Goal: Information Seeking & Learning: Compare options

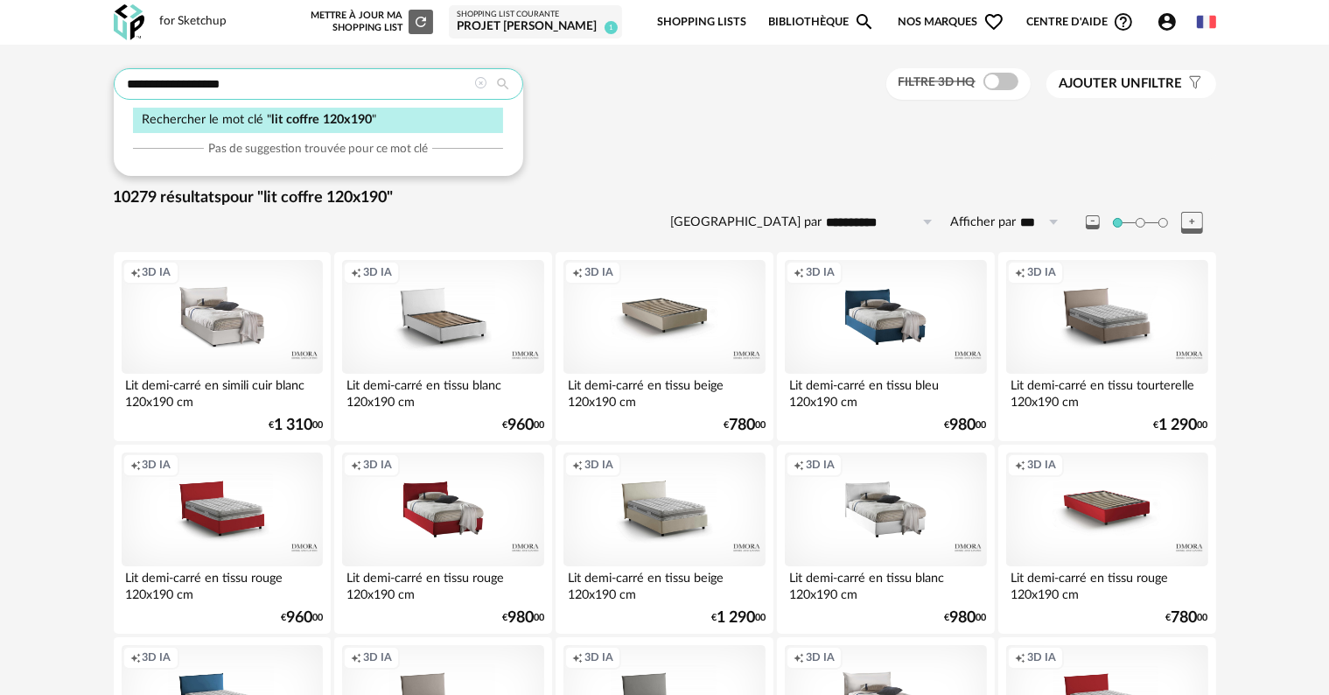
click at [289, 79] on input "**********" at bounding box center [318, 83] width 409 height 31
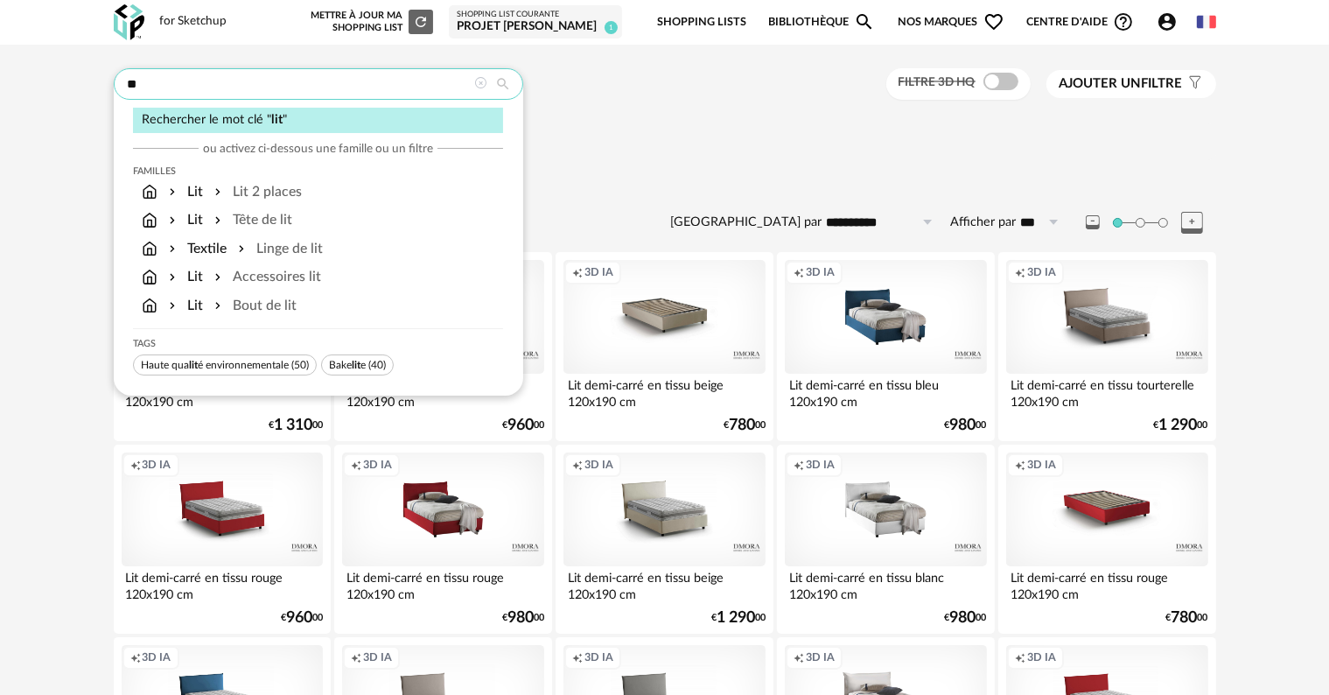
type input "*"
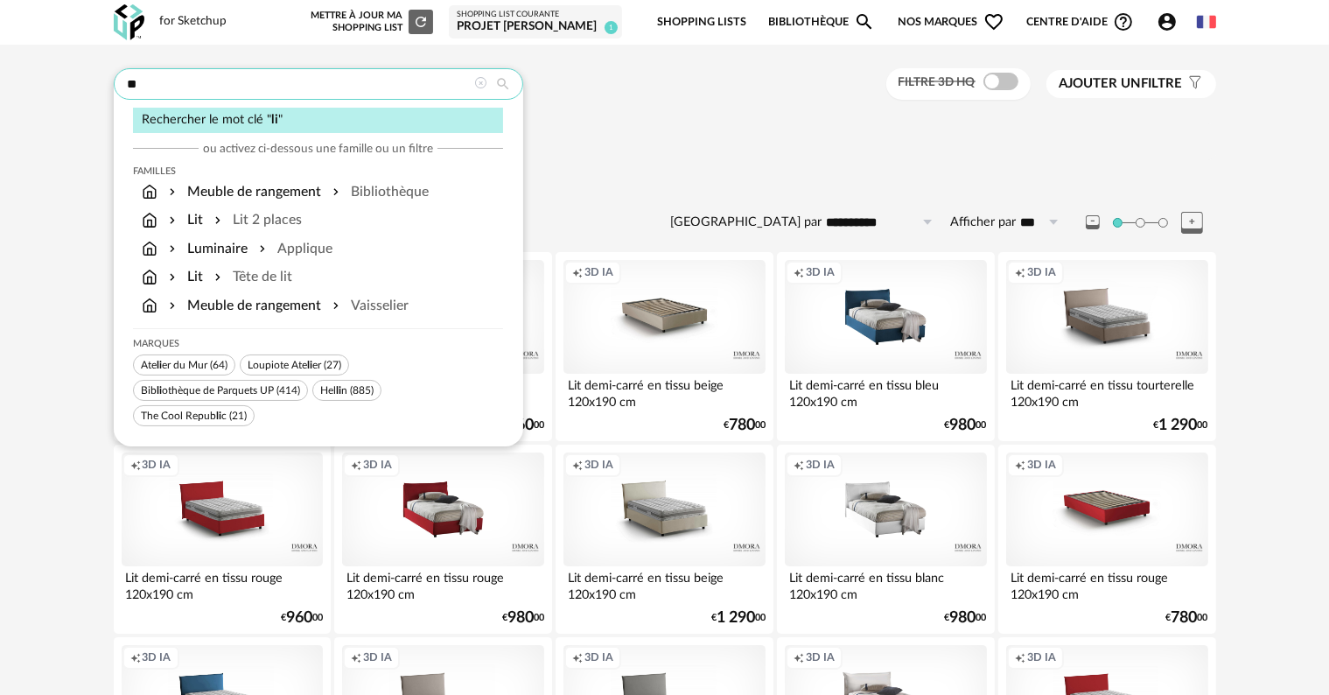
type input "*"
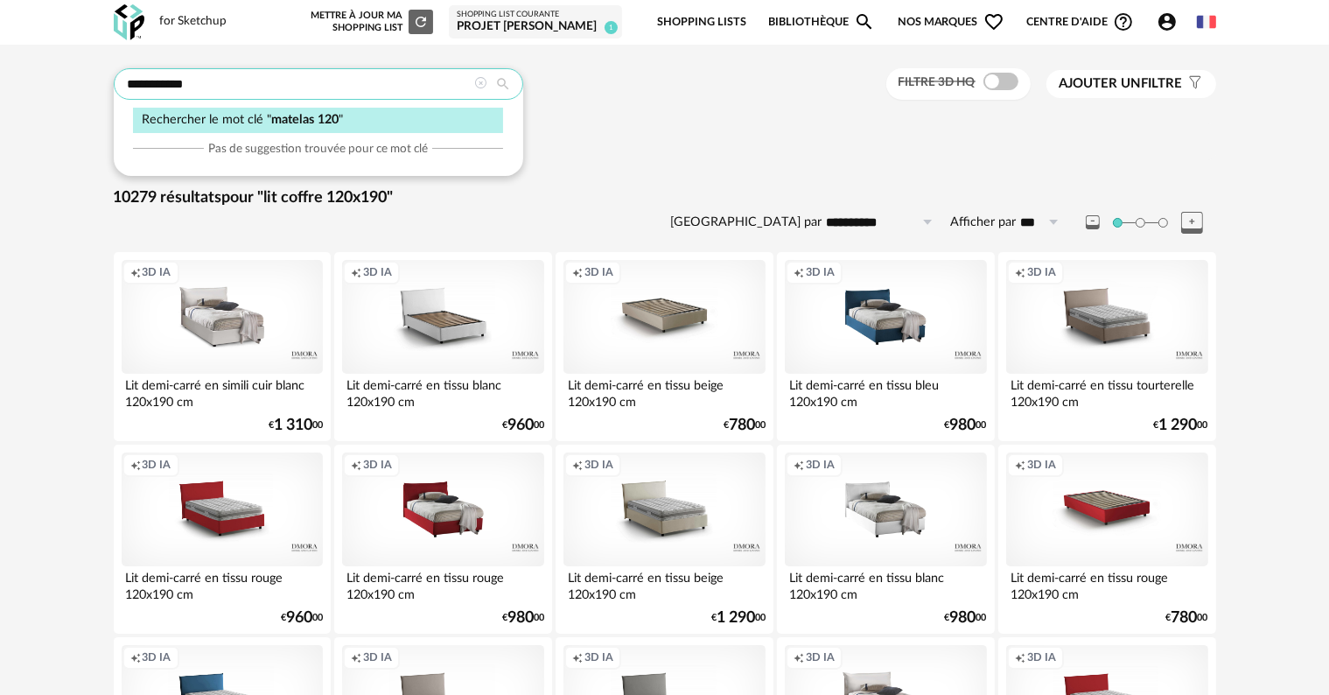
type input "**********"
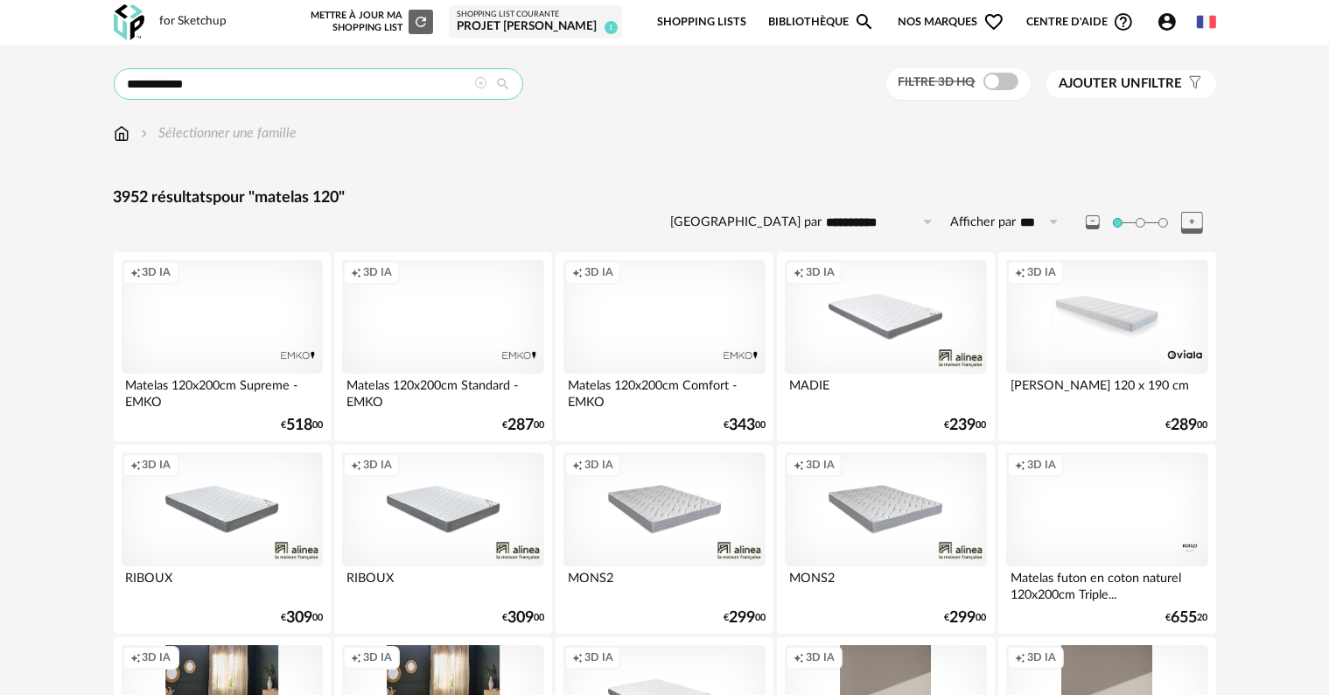
click at [246, 75] on input "**********" at bounding box center [318, 83] width 409 height 31
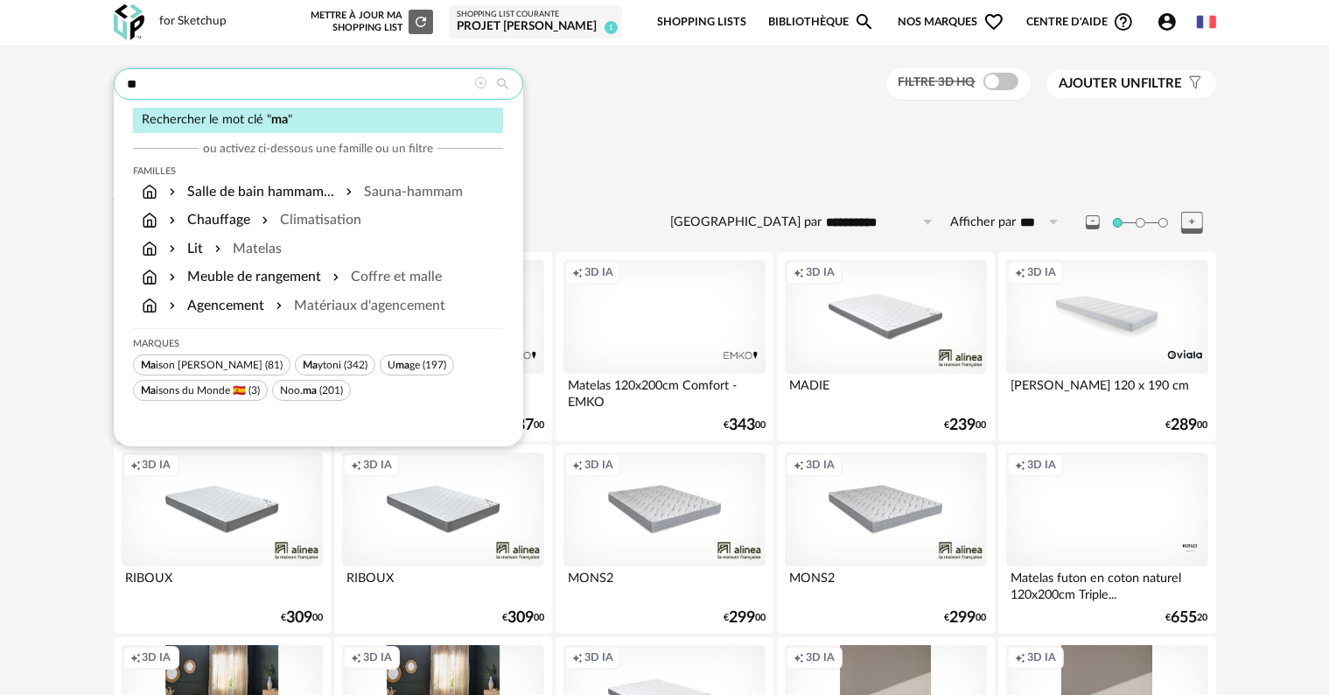
type input "*"
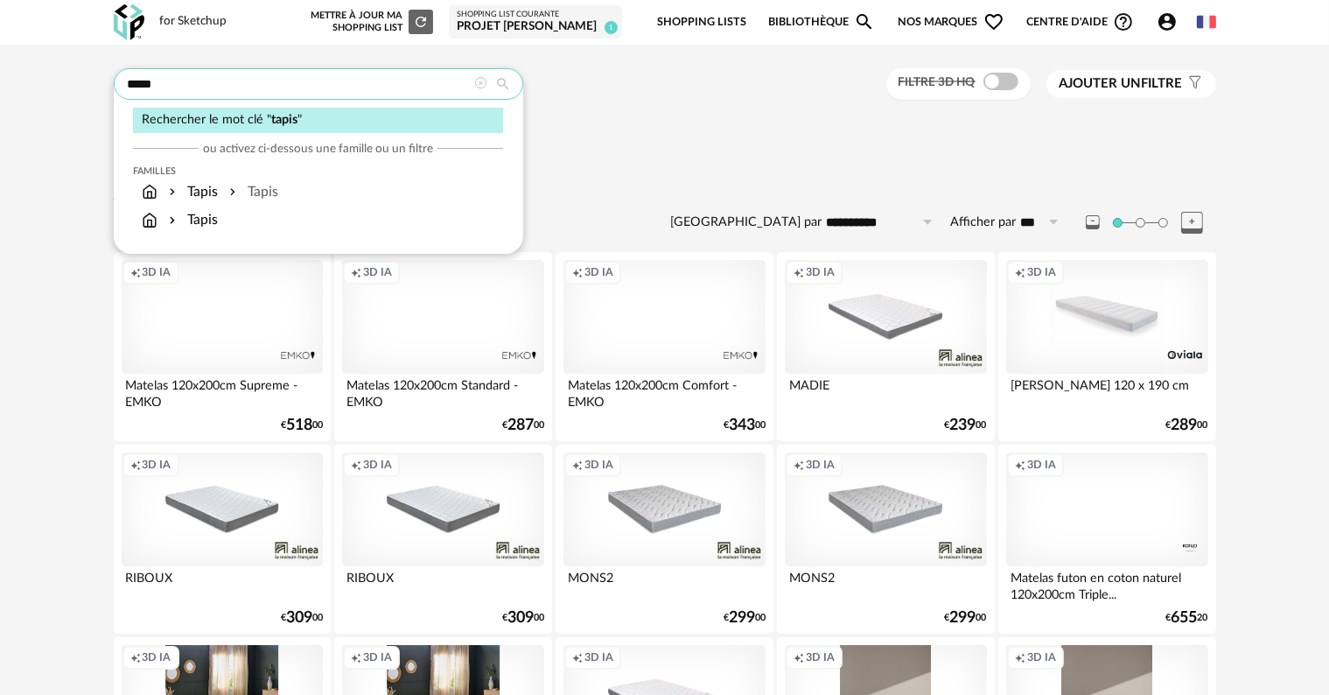
type input "*****"
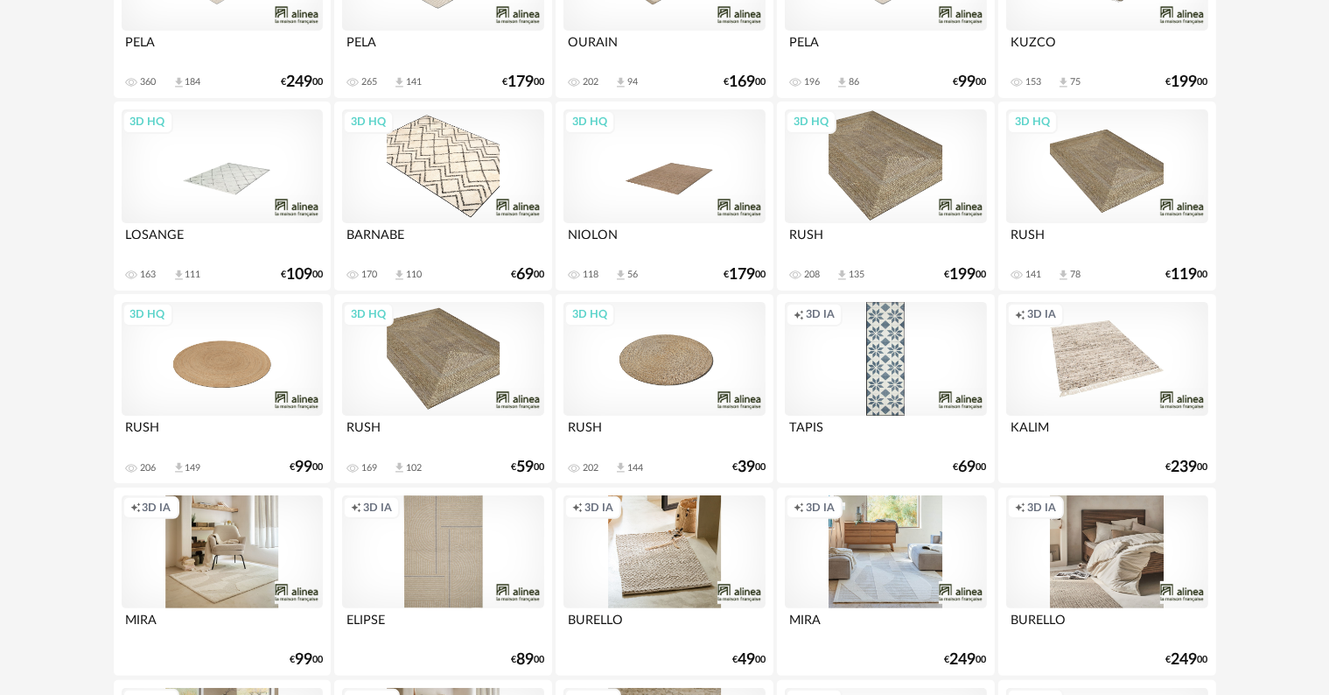
scroll to position [350, 0]
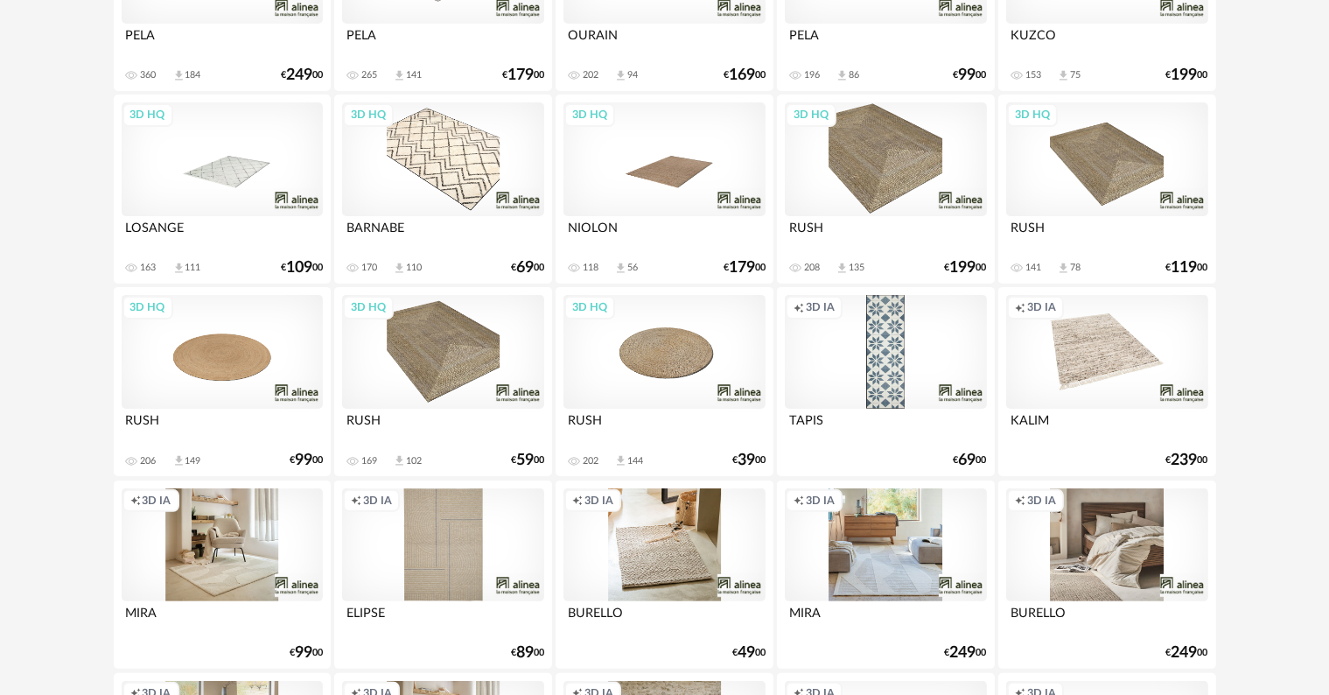
click at [678, 578] on div "Creation icon 3D IA" at bounding box center [663, 545] width 201 height 114
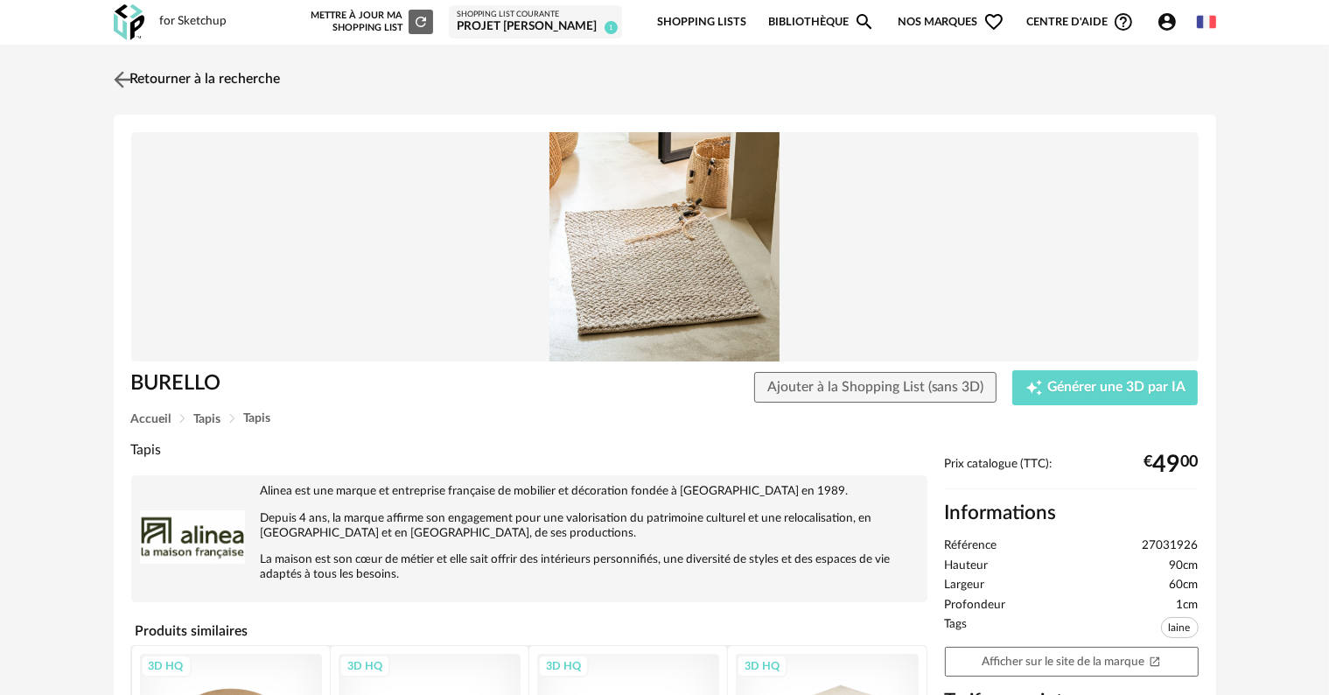
click at [161, 77] on link "Retourner à la recherche" at bounding box center [194, 79] width 171 height 38
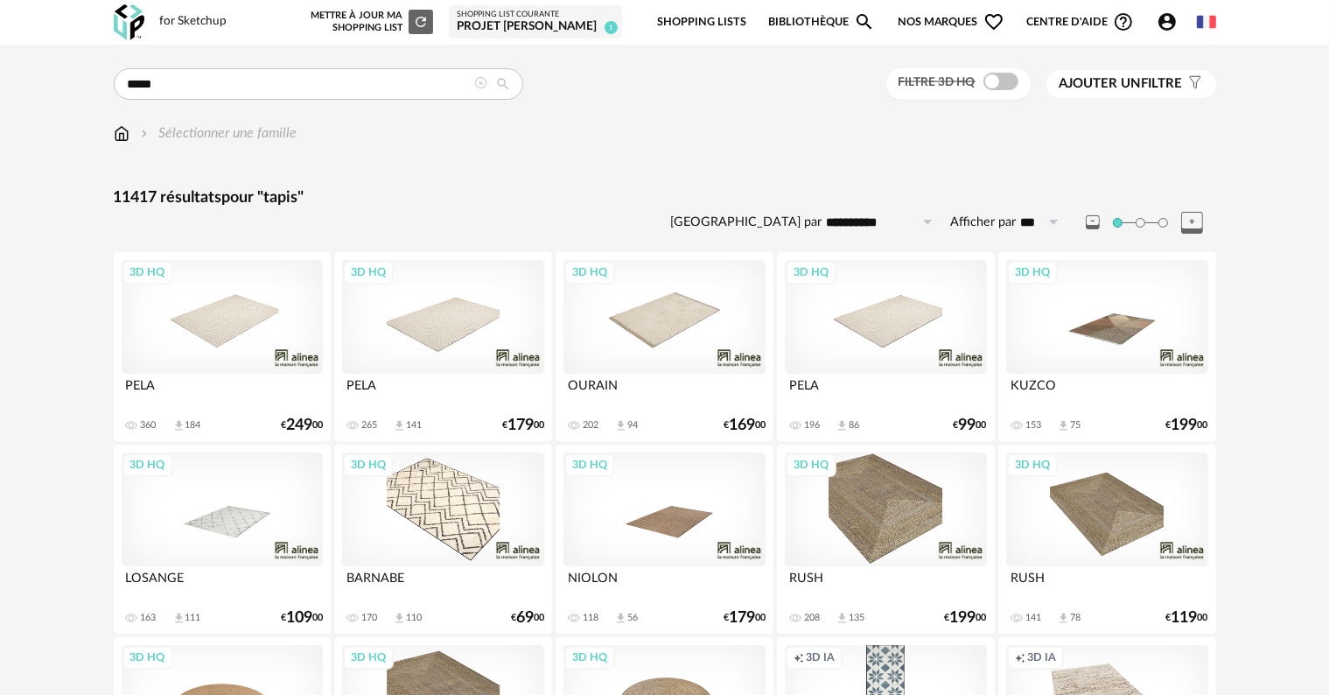
click at [437, 312] on div "3D HQ" at bounding box center [442, 317] width 201 height 114
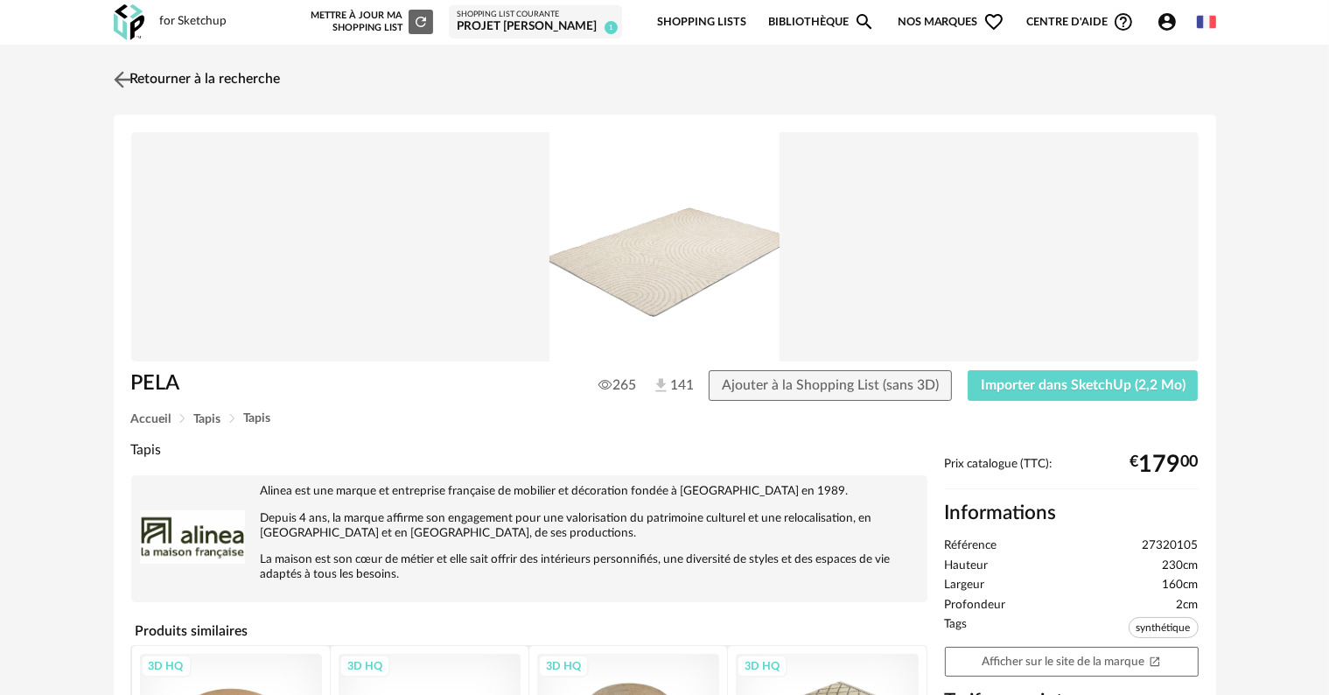
click at [150, 75] on link "Retourner à la recherche" at bounding box center [194, 79] width 171 height 38
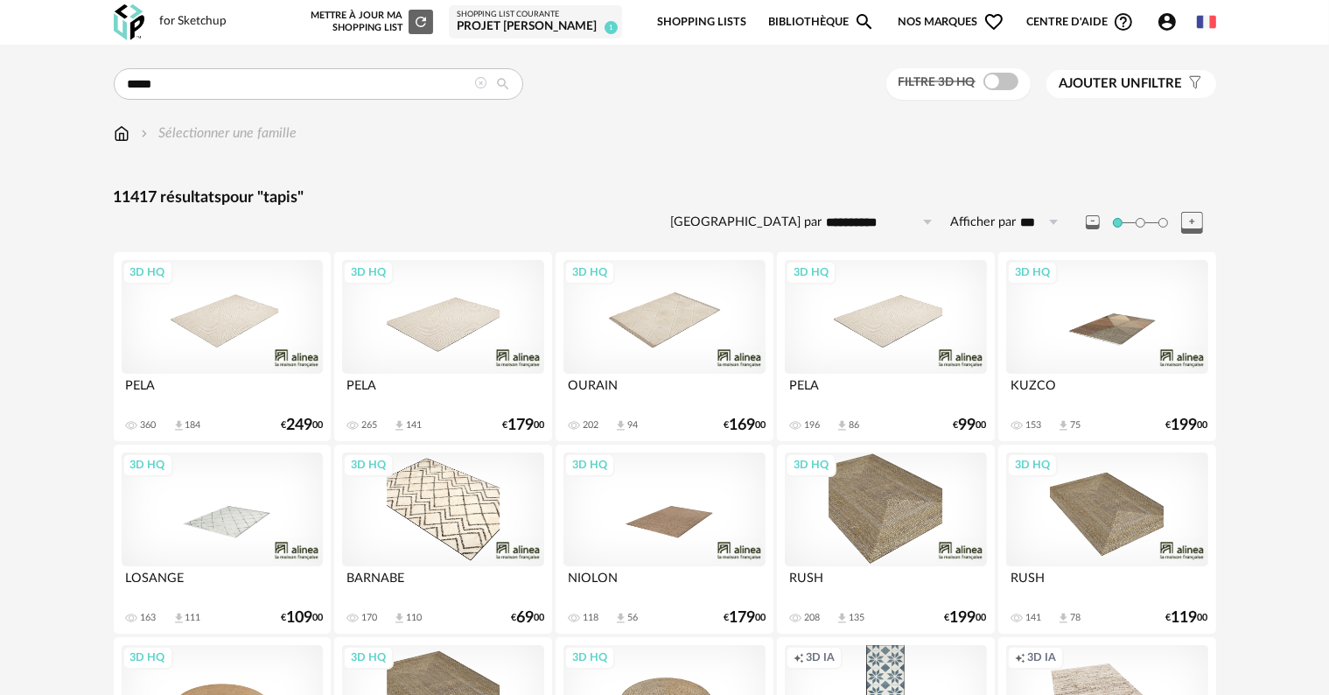
click at [213, 336] on div "3D HQ" at bounding box center [222, 317] width 201 height 114
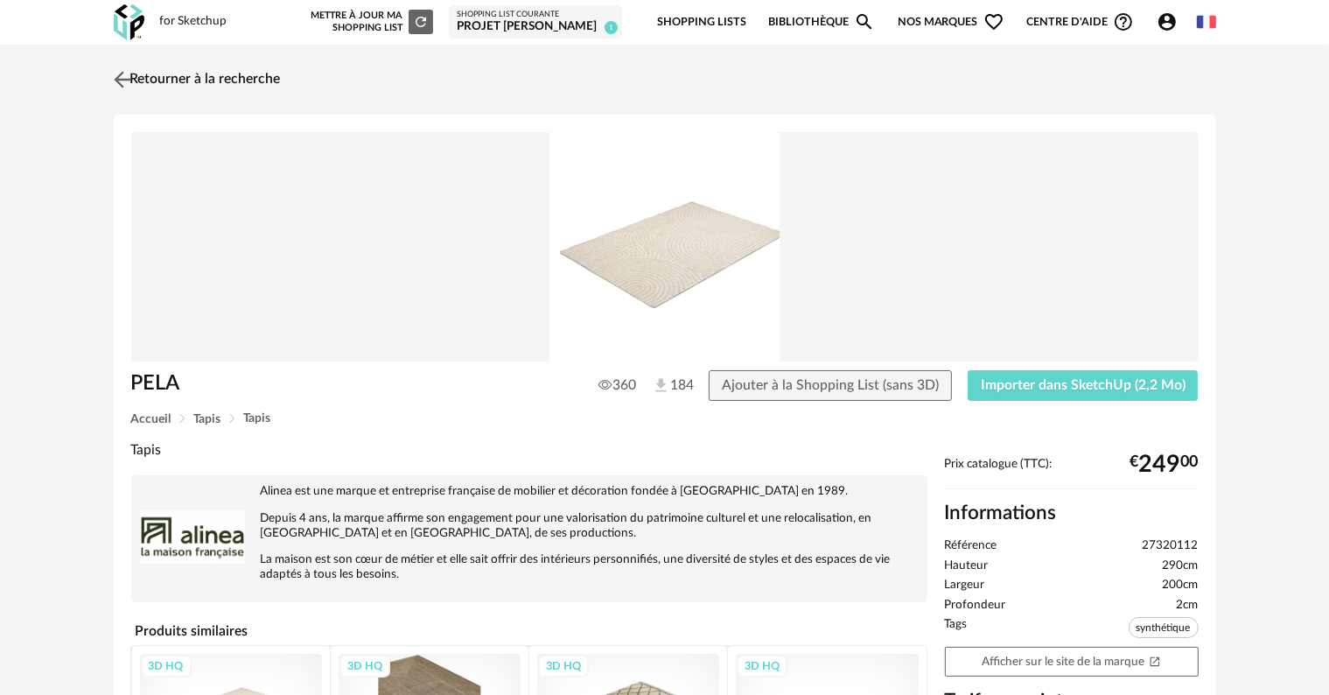
click at [161, 77] on link "Retourner à la recherche" at bounding box center [194, 79] width 171 height 38
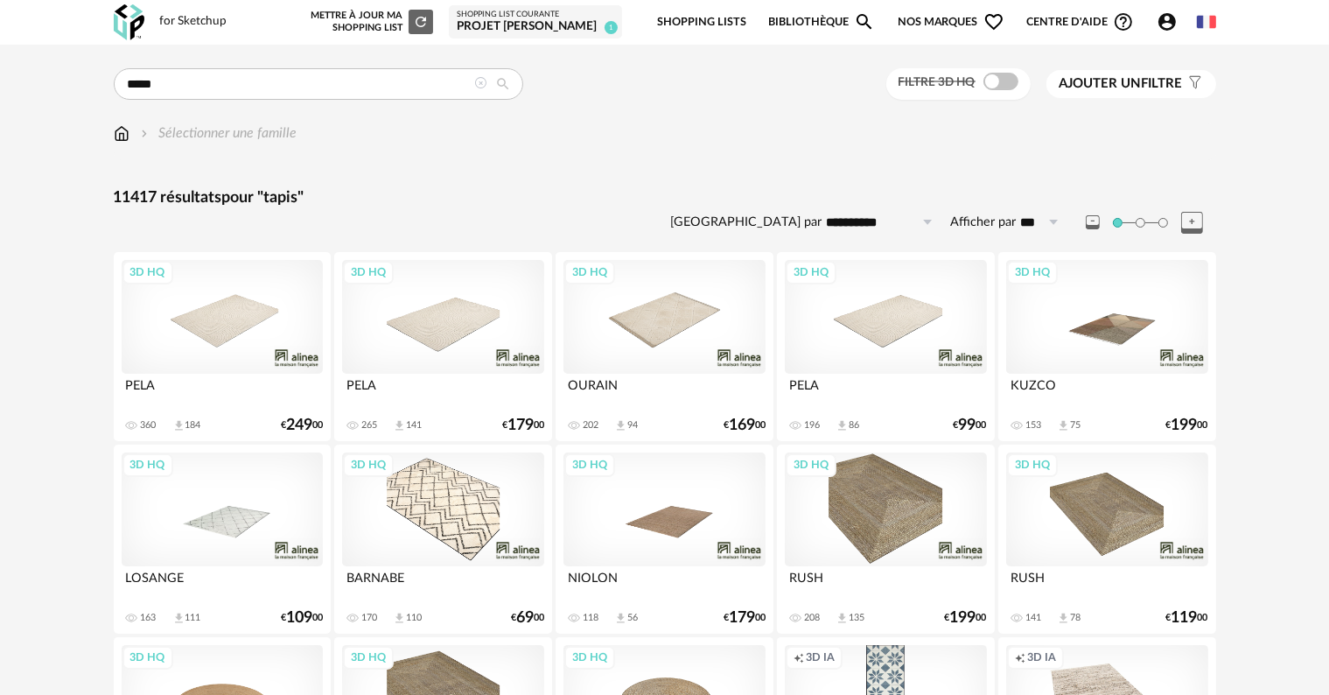
click at [886, 318] on div "3D HQ" at bounding box center [885, 317] width 201 height 114
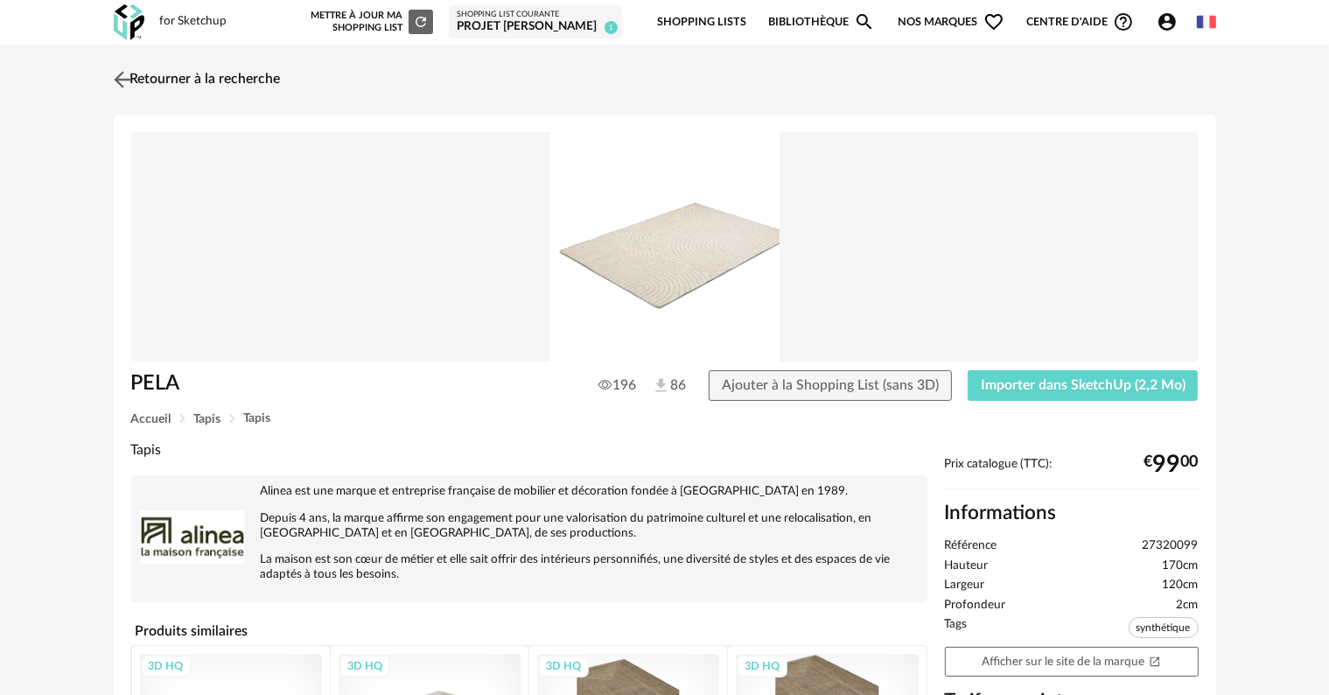
click at [129, 74] on img at bounding box center [121, 78] width 25 height 25
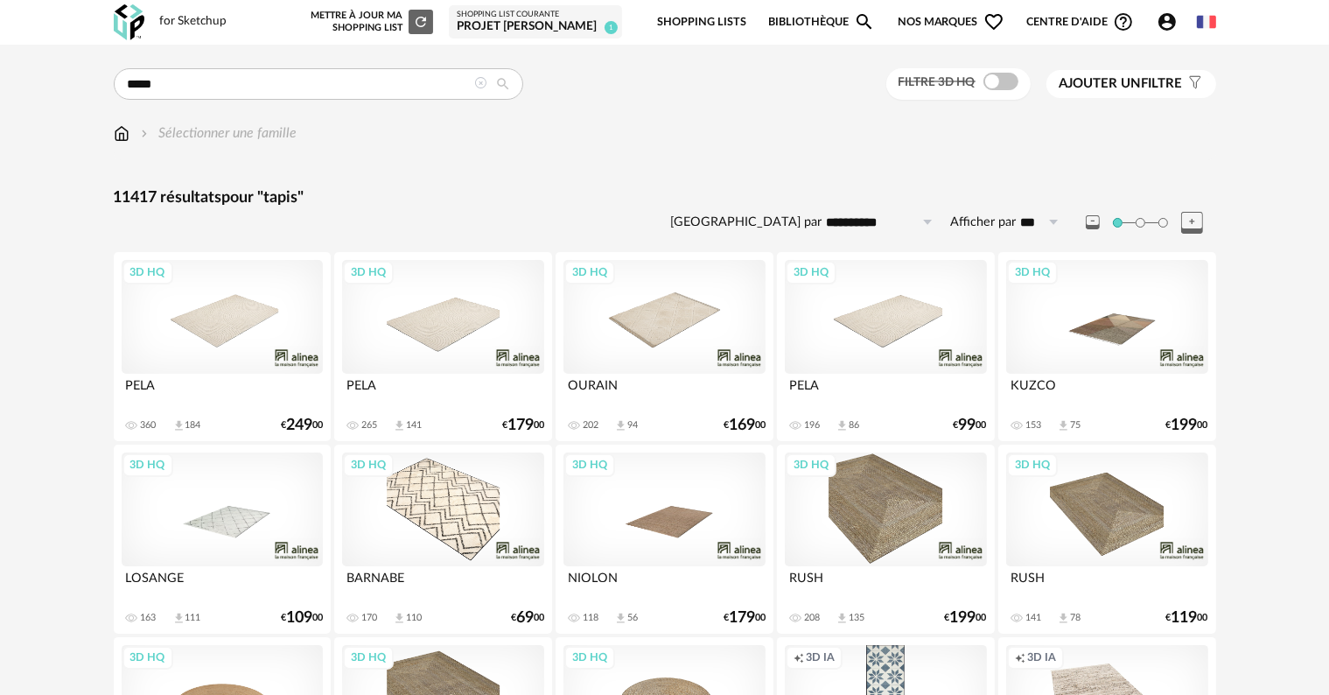
click at [1104, 330] on div "3D HQ" at bounding box center [1106, 317] width 201 height 114
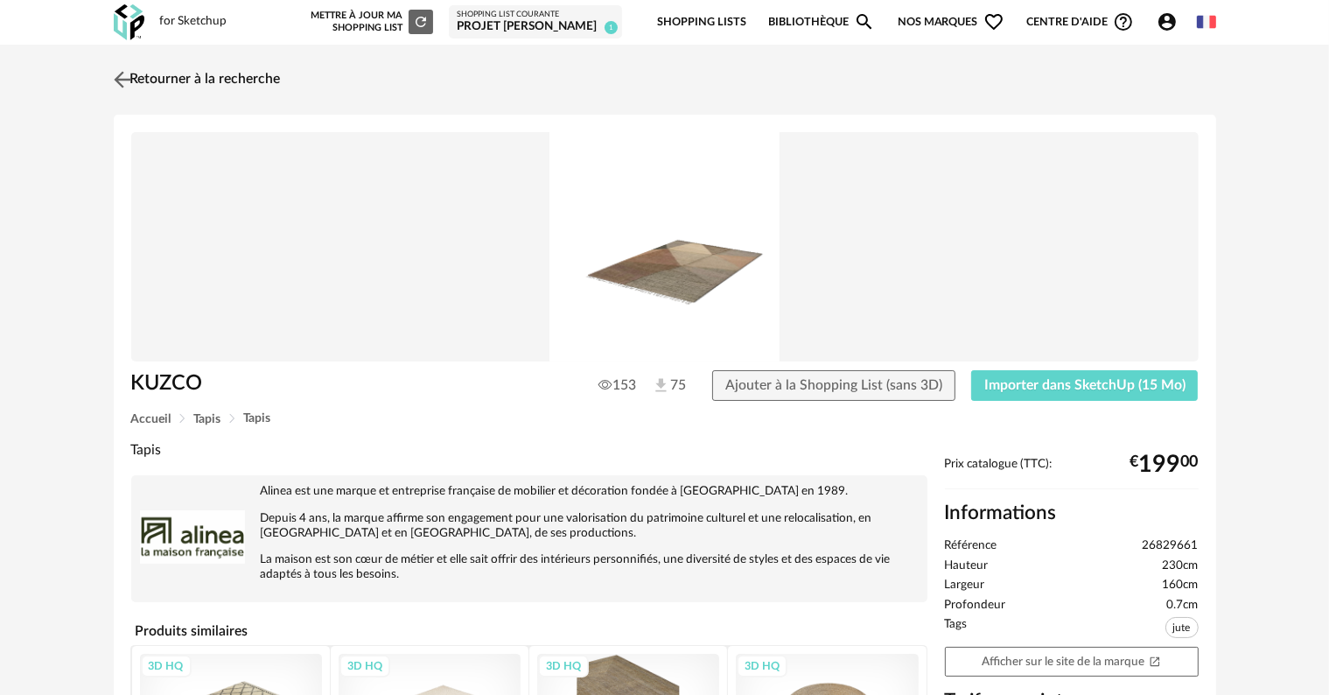
click at [122, 79] on img at bounding box center [121, 78] width 25 height 25
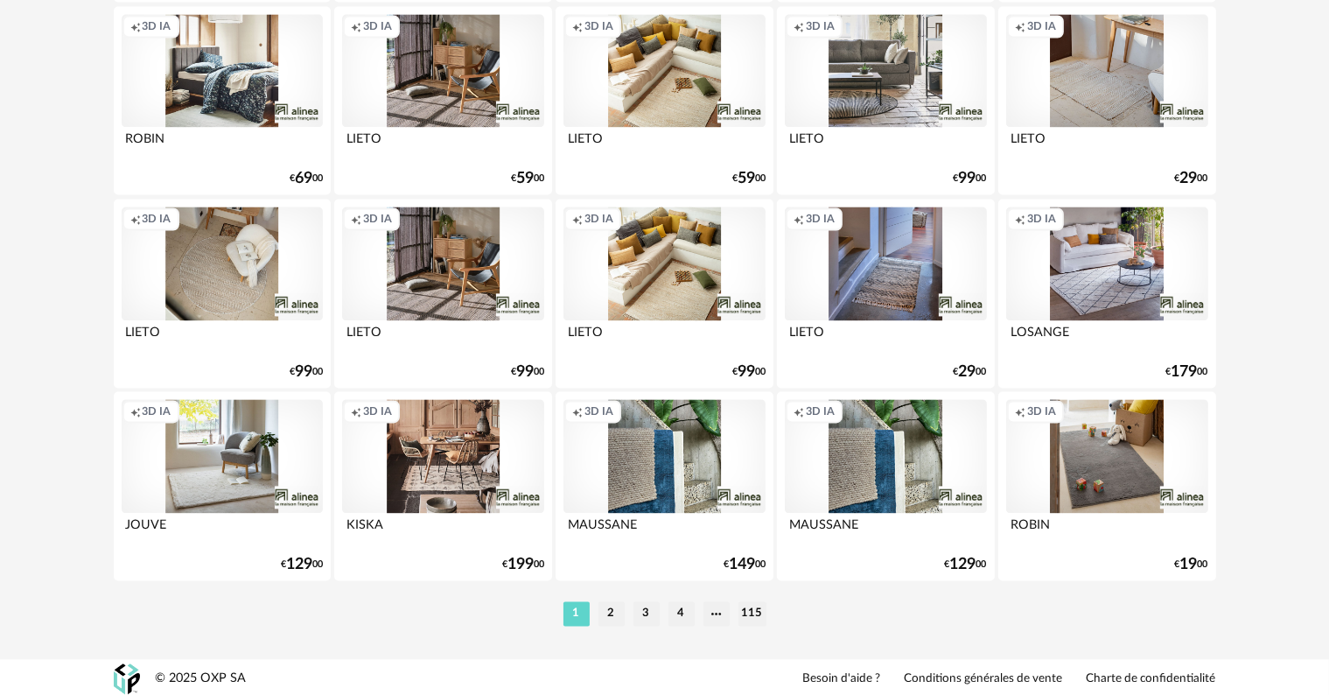
scroll to position [3522, 0]
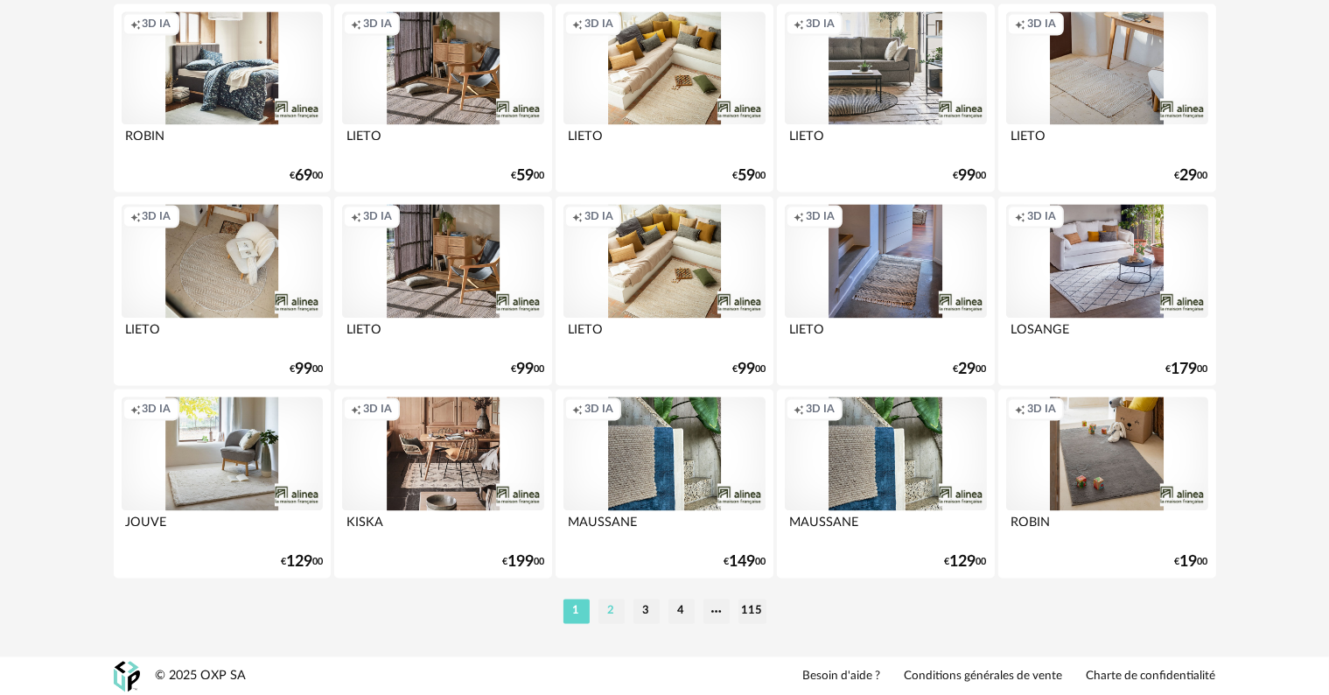
click at [611, 611] on li "2" at bounding box center [611, 610] width 26 height 24
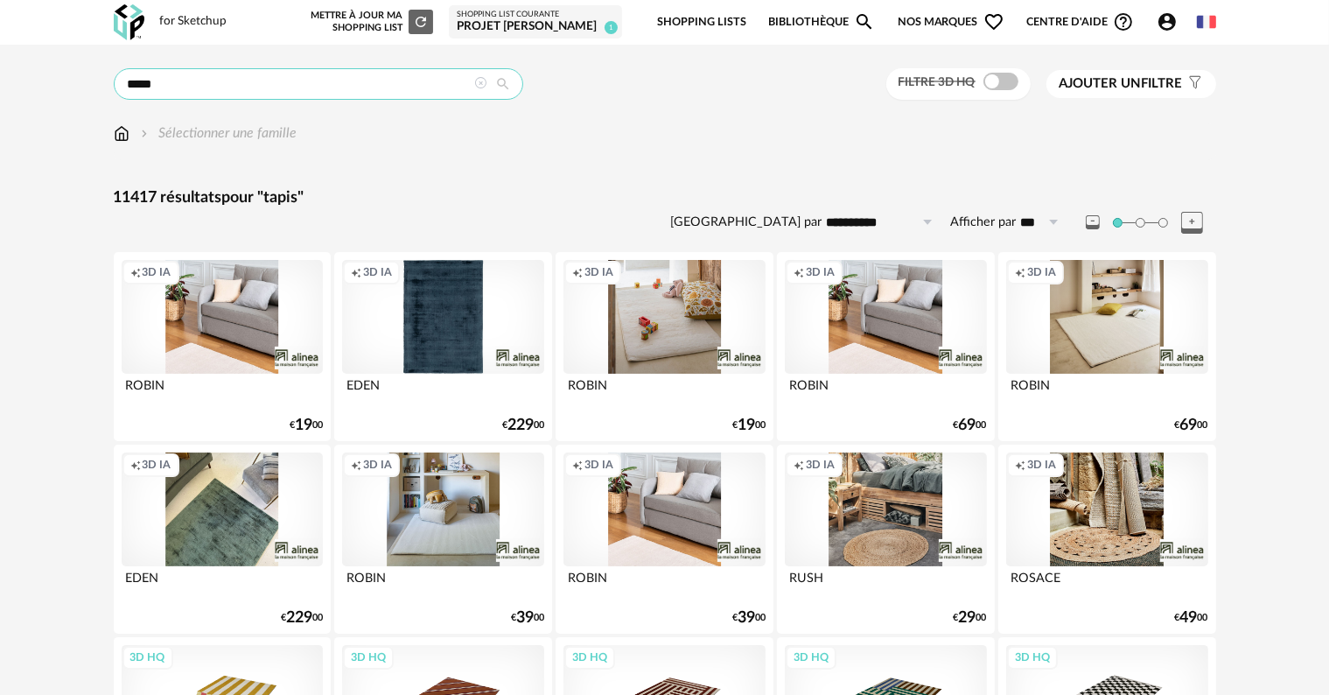
click at [283, 86] on input "*****" at bounding box center [318, 83] width 409 height 31
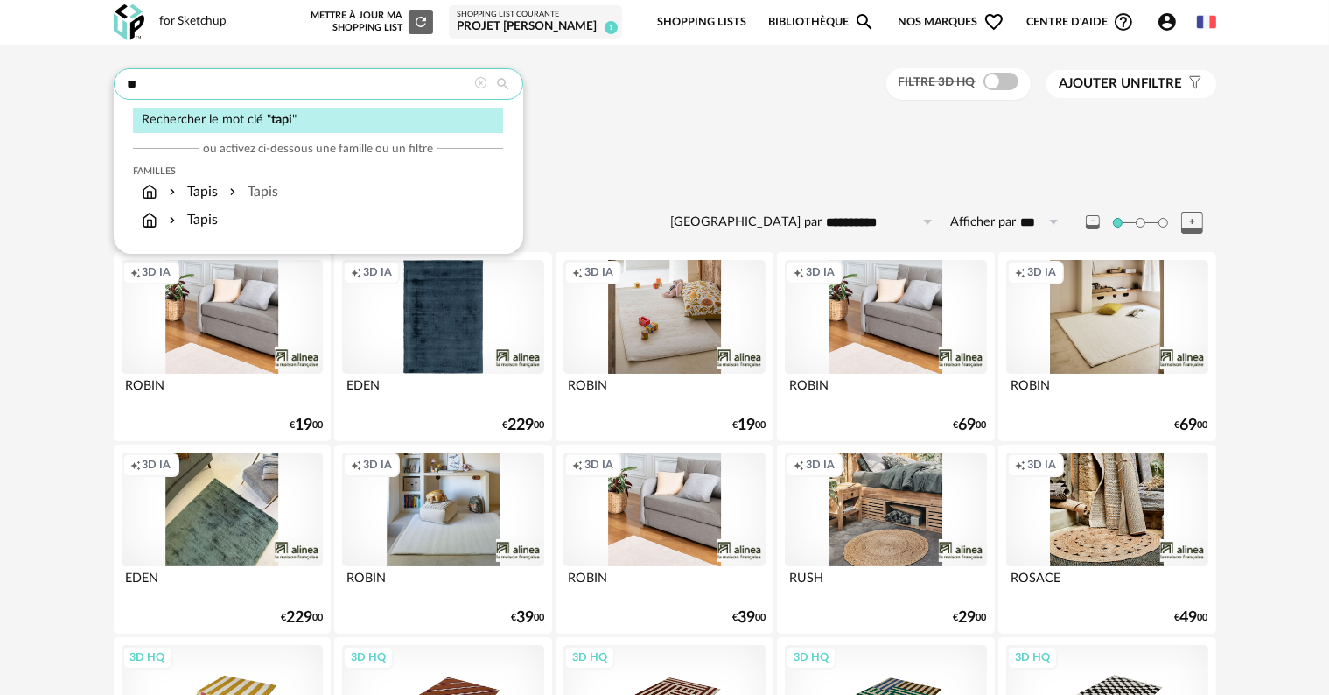
type input "*"
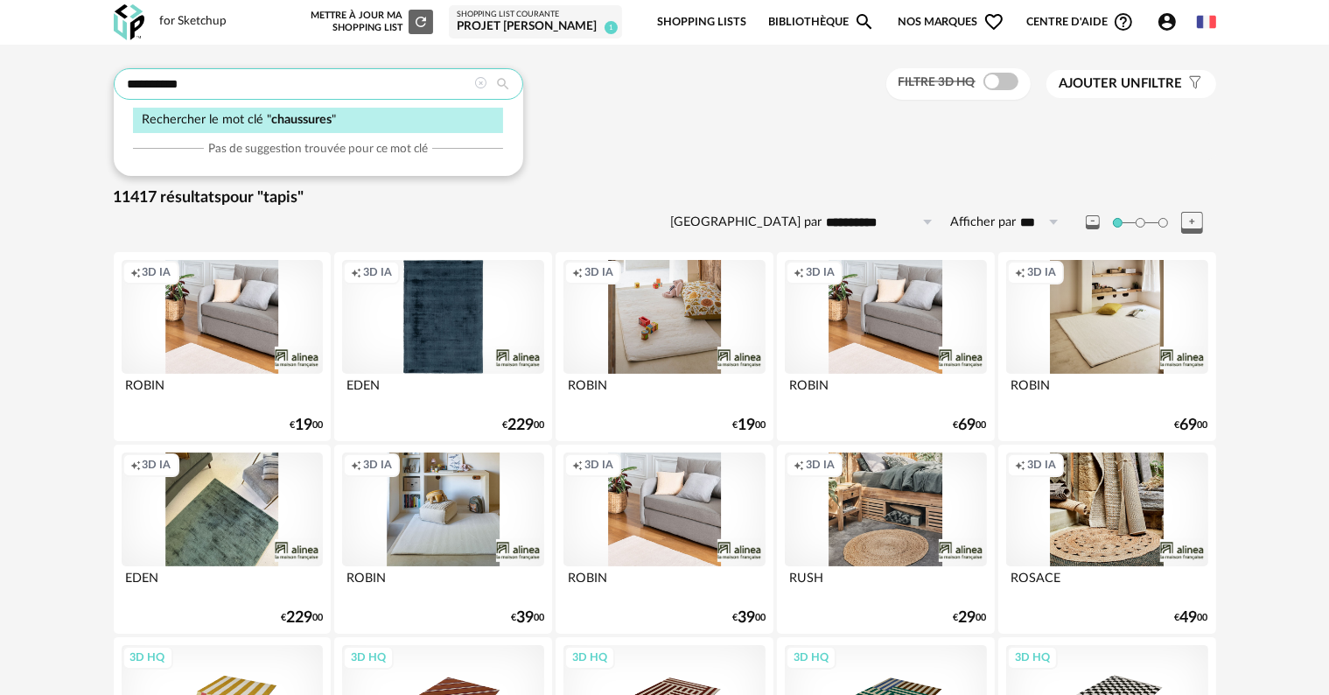
type input "**********"
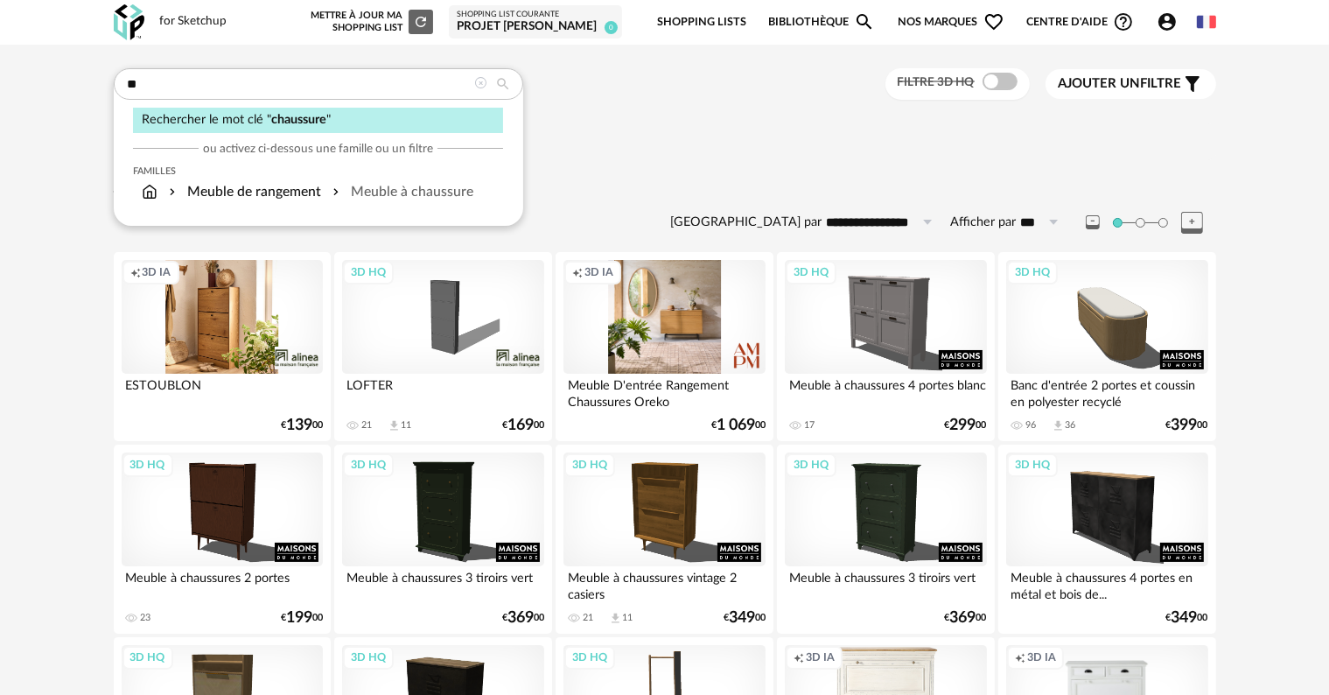
type input "*"
type input "*******"
type input "**********"
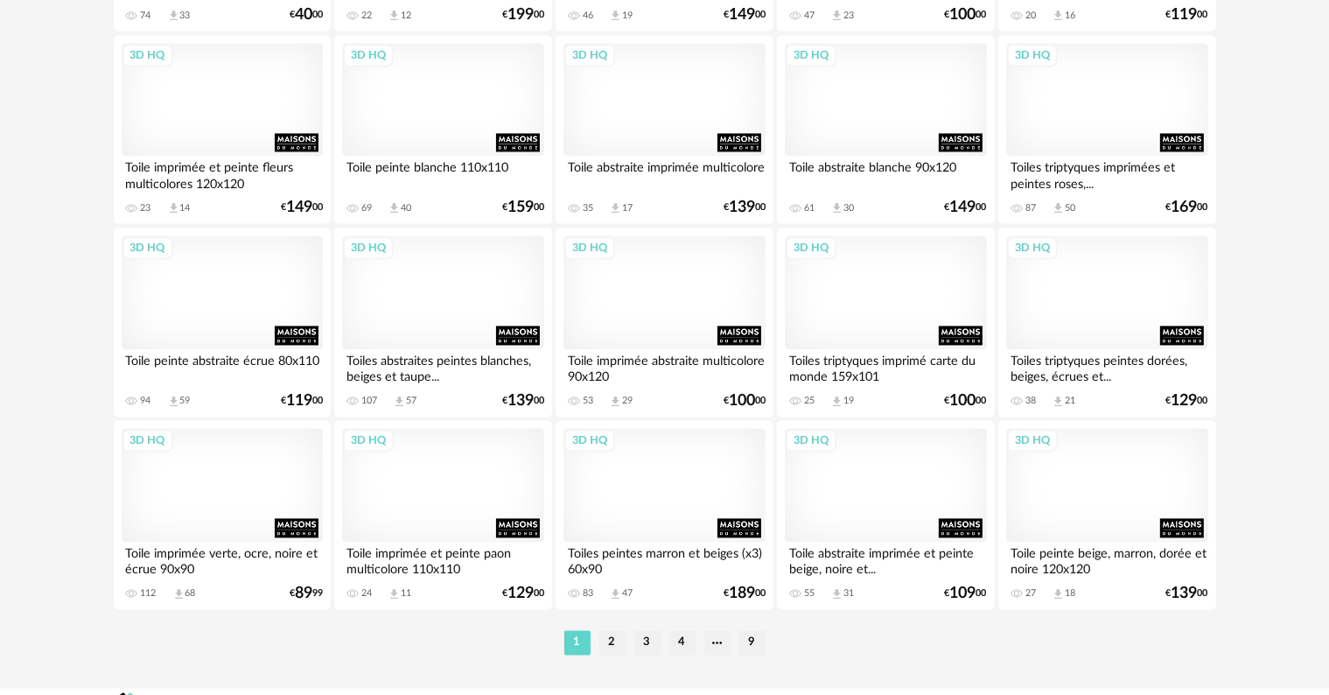
scroll to position [3522, 0]
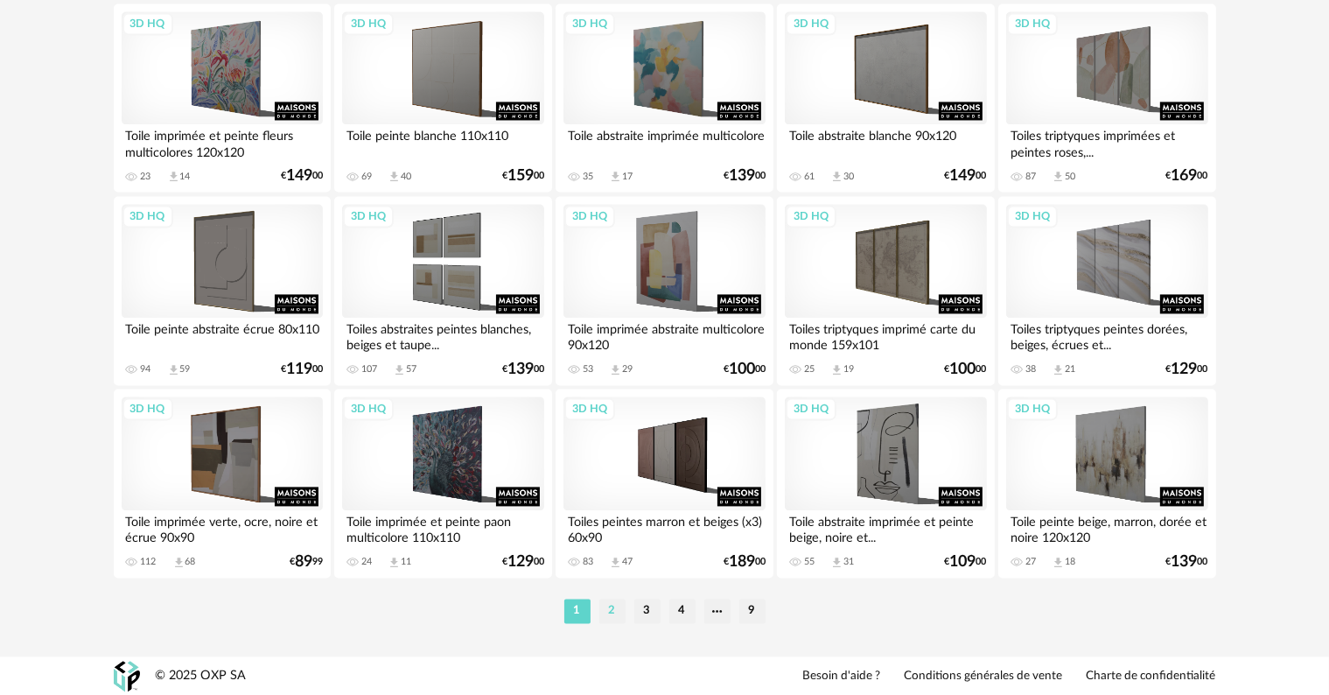
click at [614, 619] on li "2" at bounding box center [612, 610] width 26 height 24
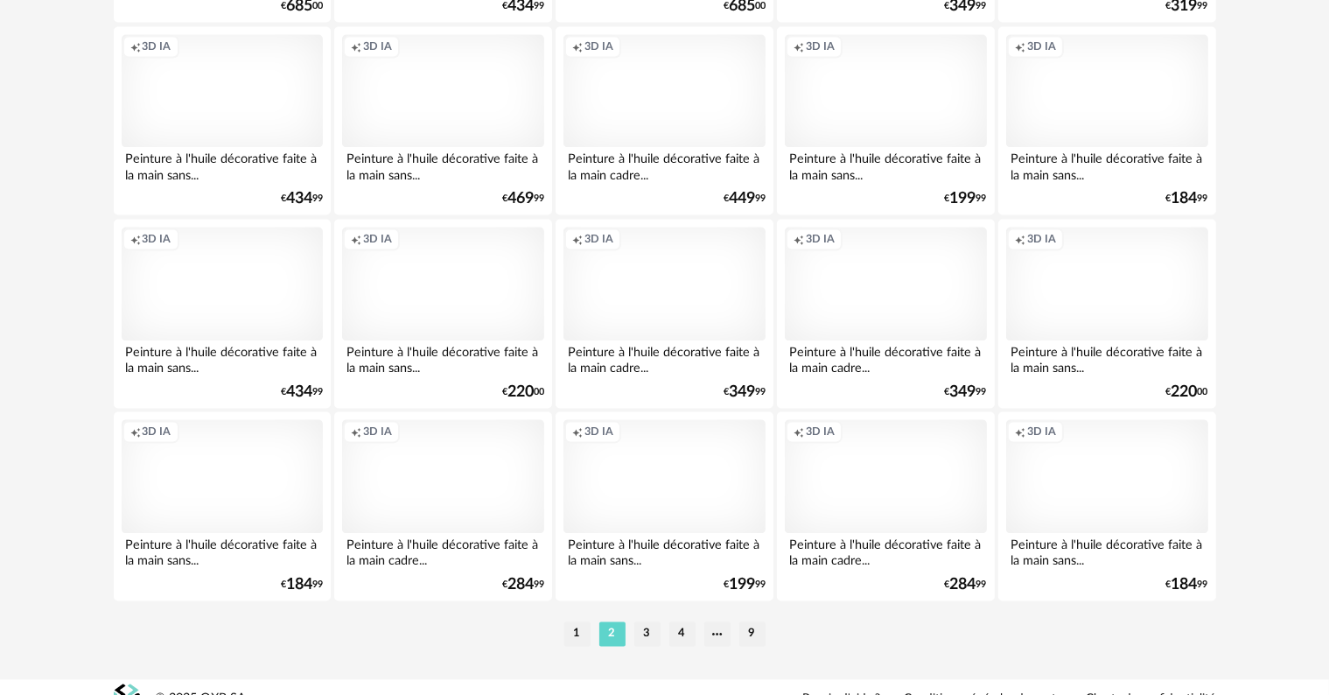
scroll to position [3522, 0]
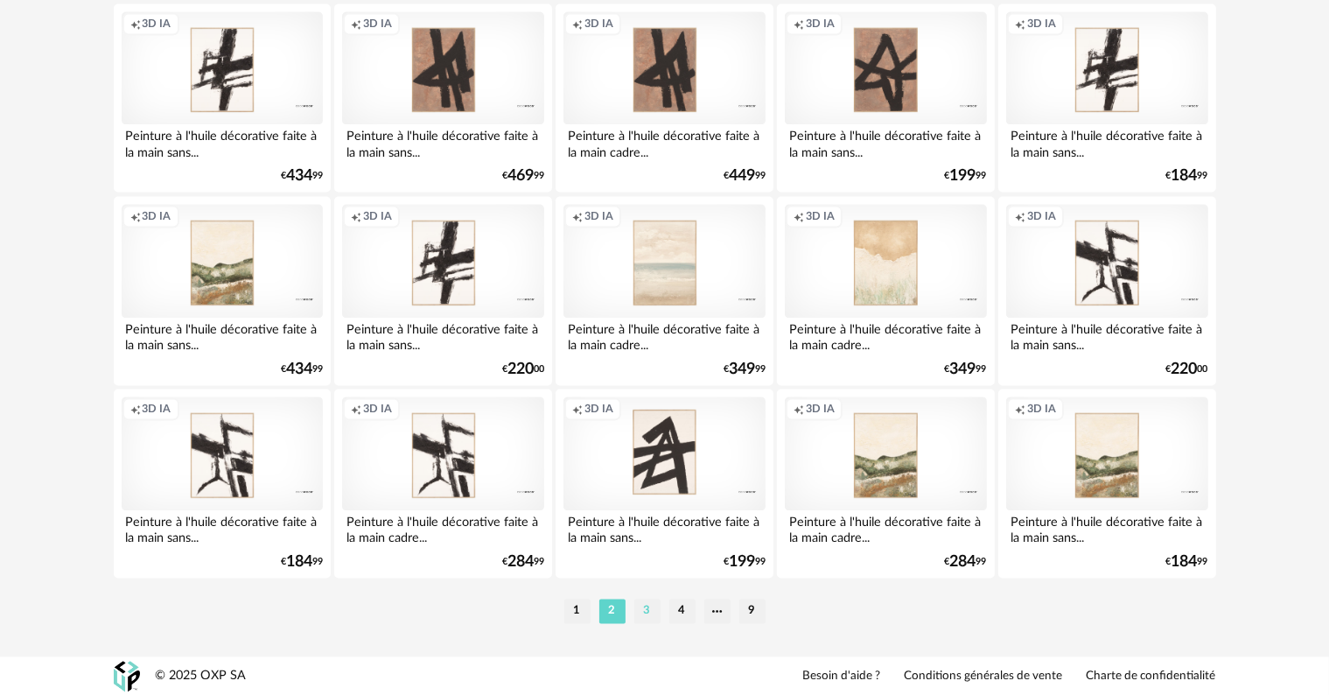
click at [646, 607] on li "3" at bounding box center [647, 610] width 26 height 24
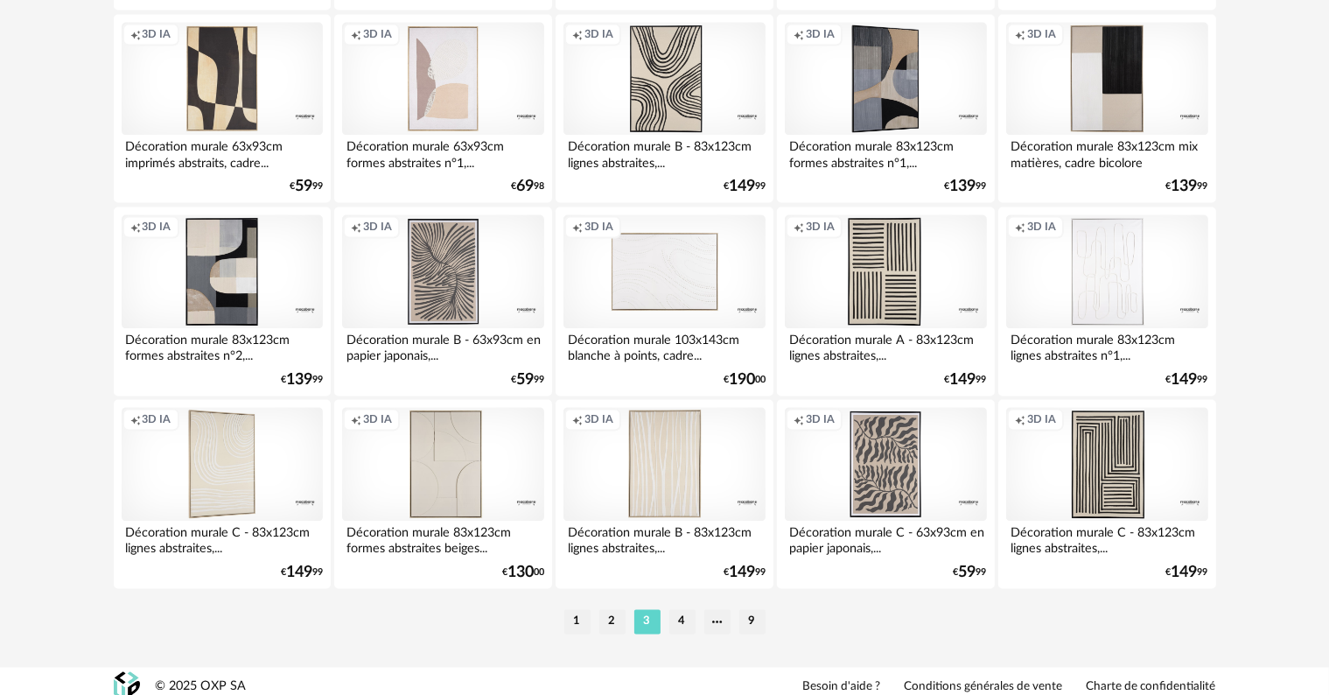
scroll to position [3522, 0]
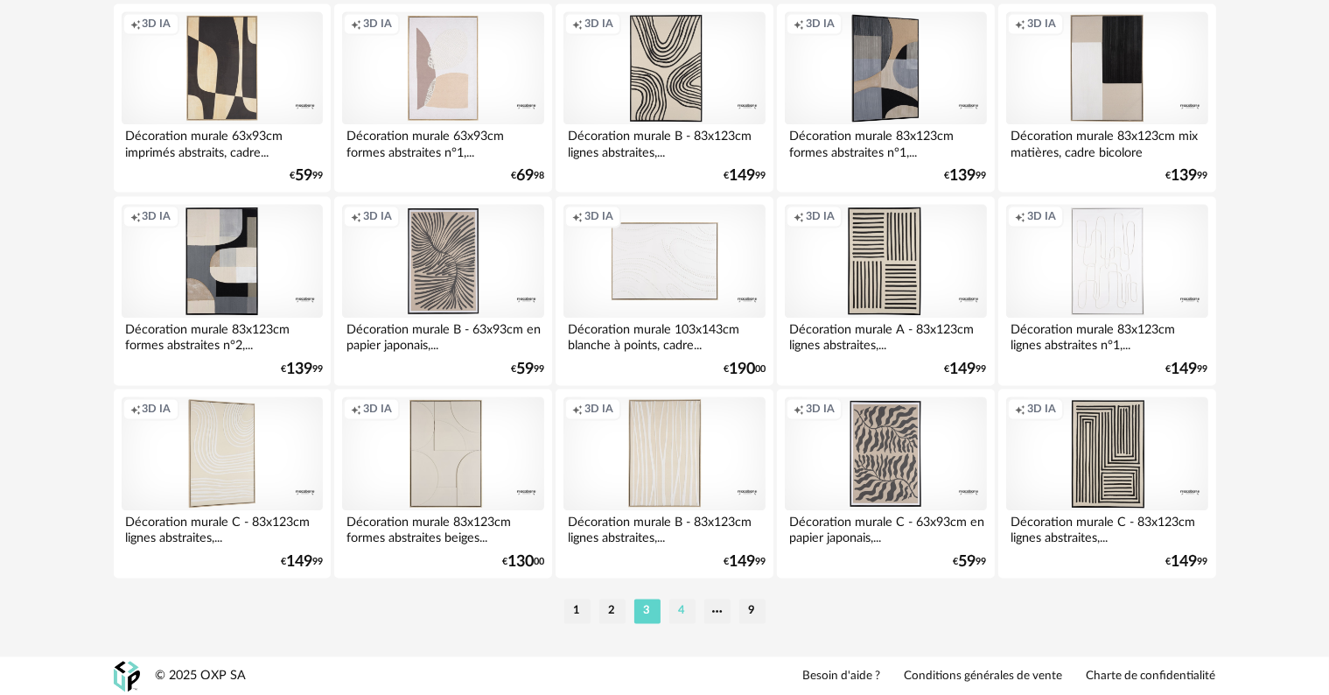
click at [679, 611] on li "4" at bounding box center [682, 610] width 26 height 24
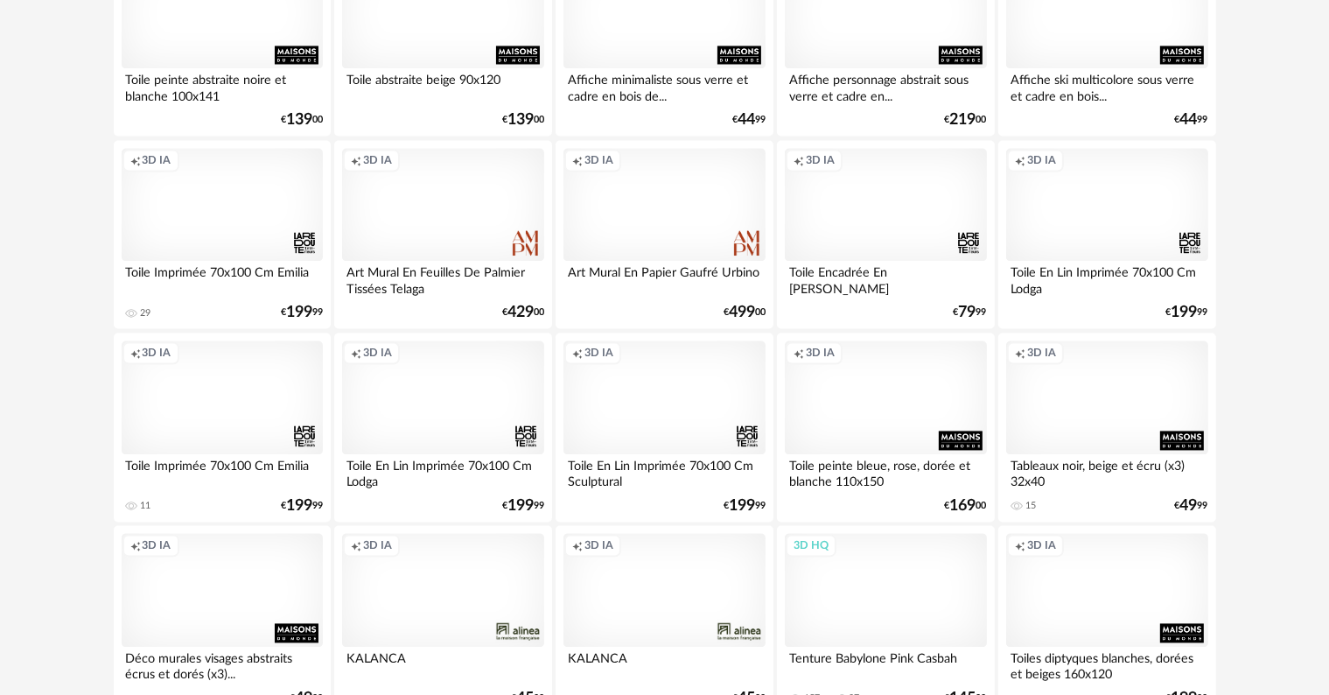
scroll to position [3522, 0]
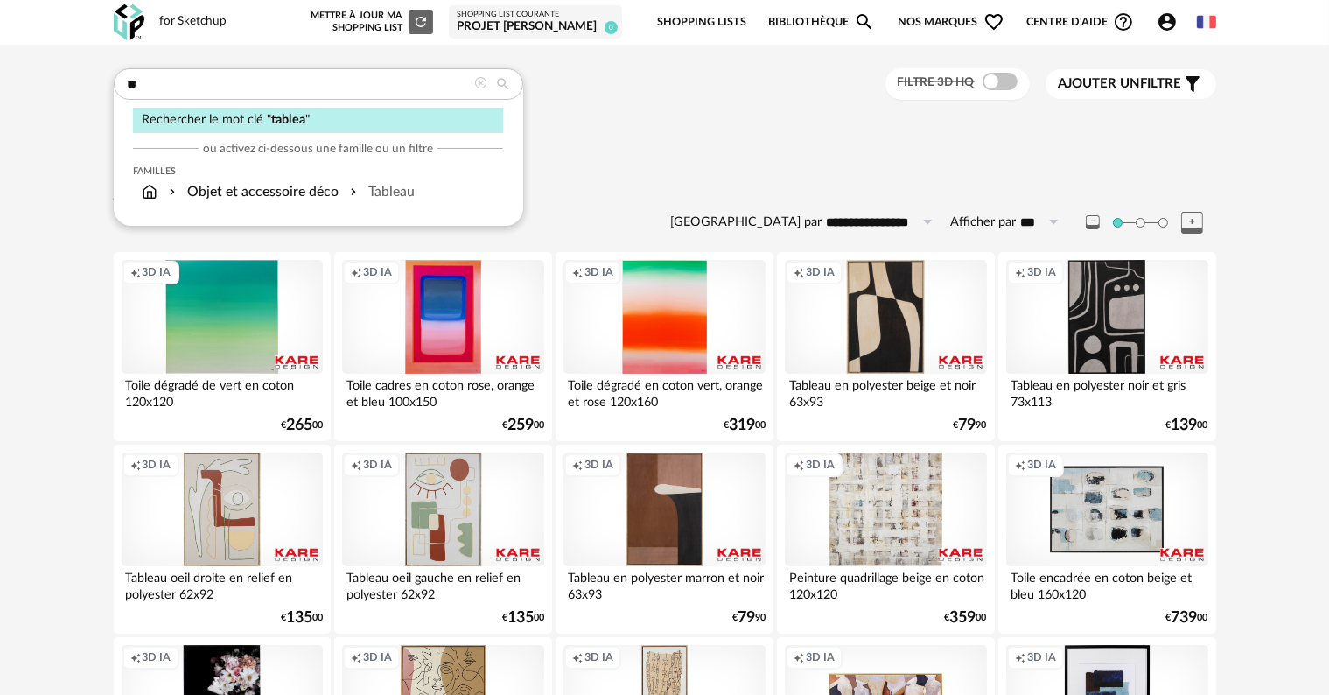
type input "*"
type input "**********"
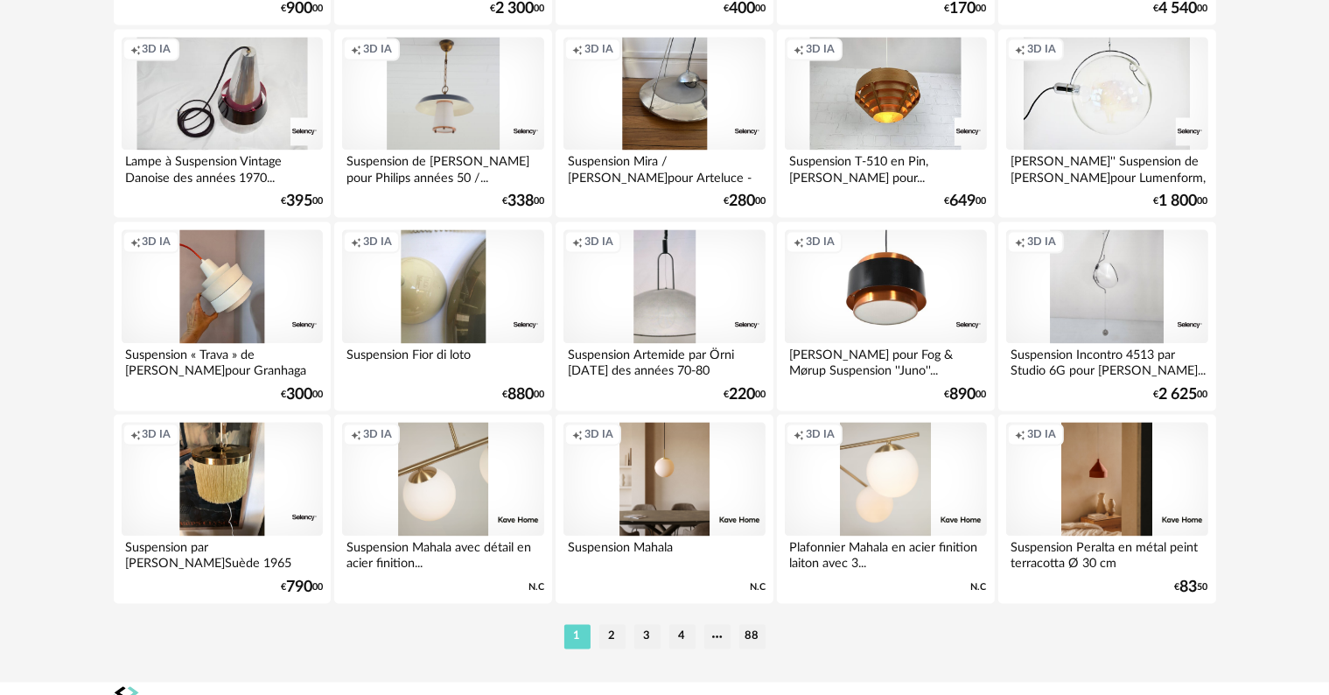
scroll to position [3522, 0]
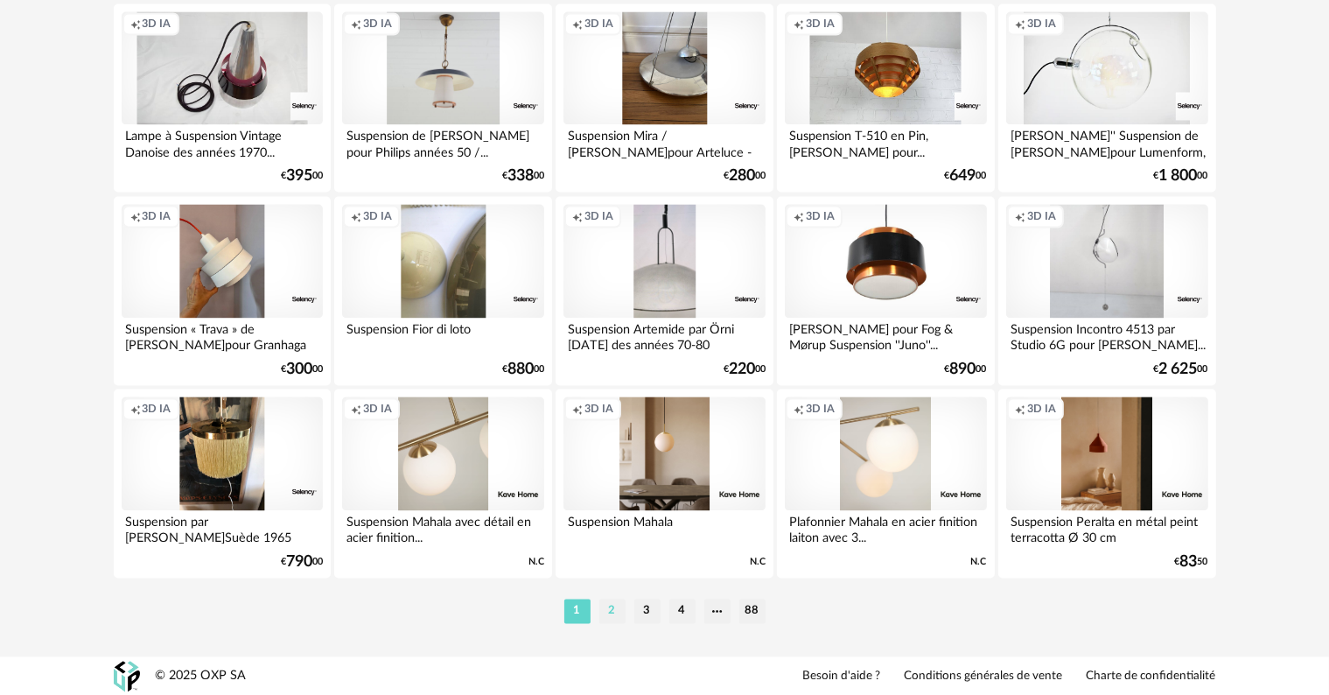
click at [609, 607] on li "2" at bounding box center [612, 610] width 26 height 24
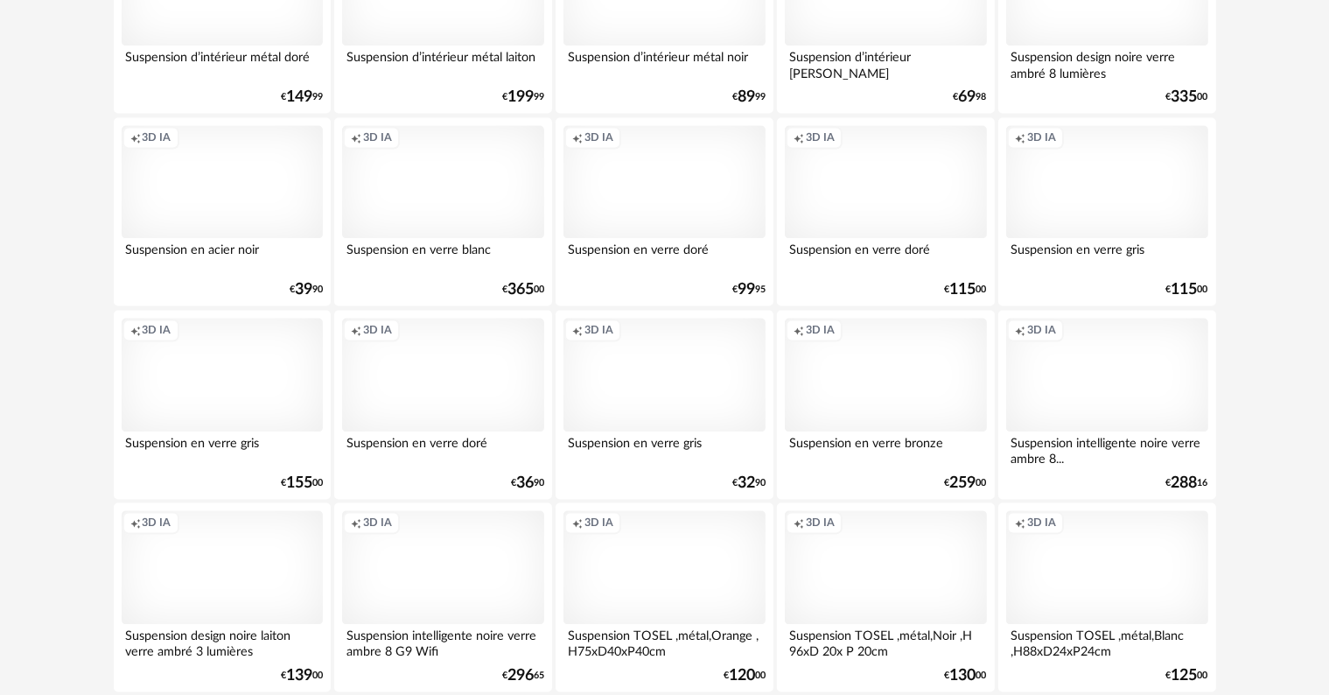
scroll to position [3522, 0]
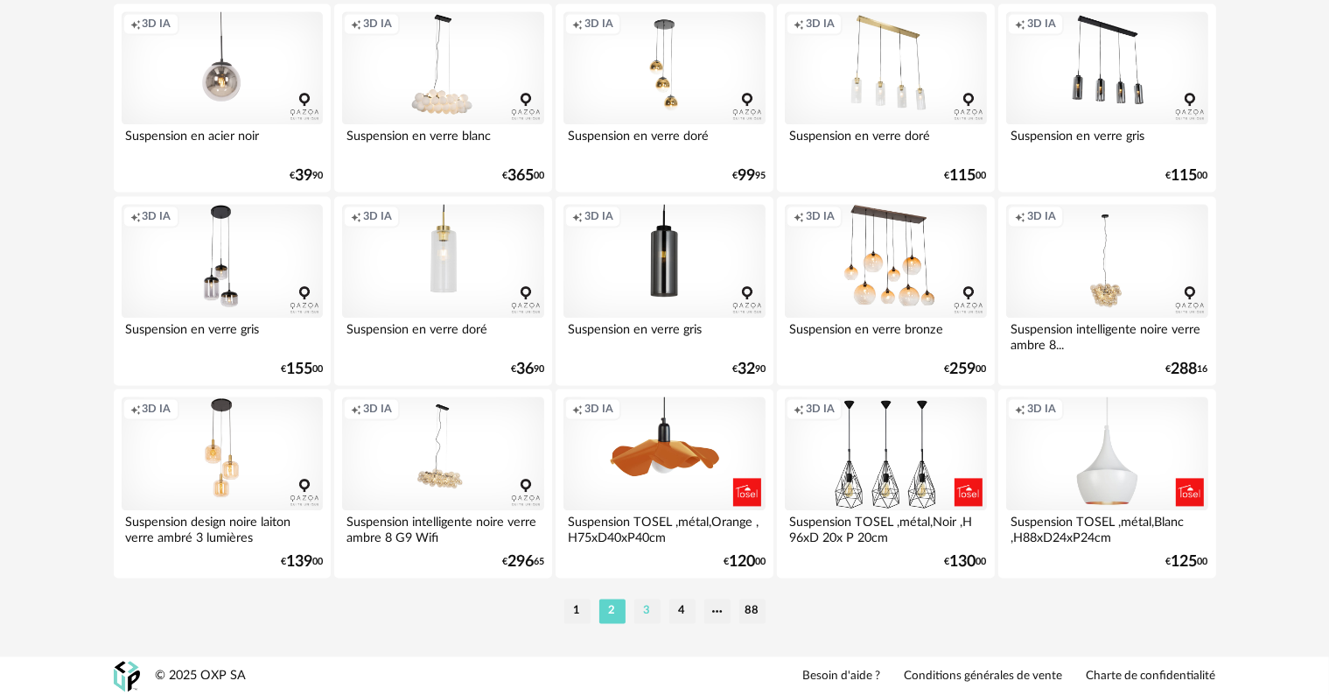
click at [646, 611] on li "3" at bounding box center [647, 610] width 26 height 24
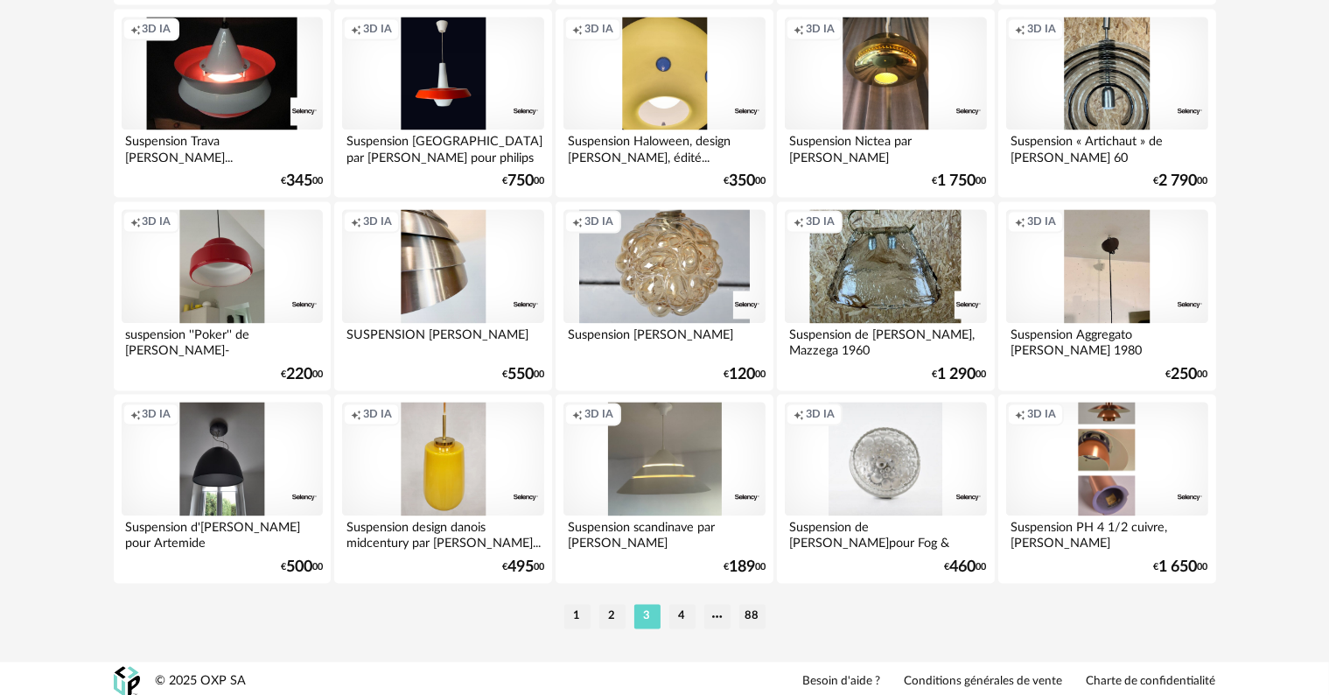
scroll to position [3522, 0]
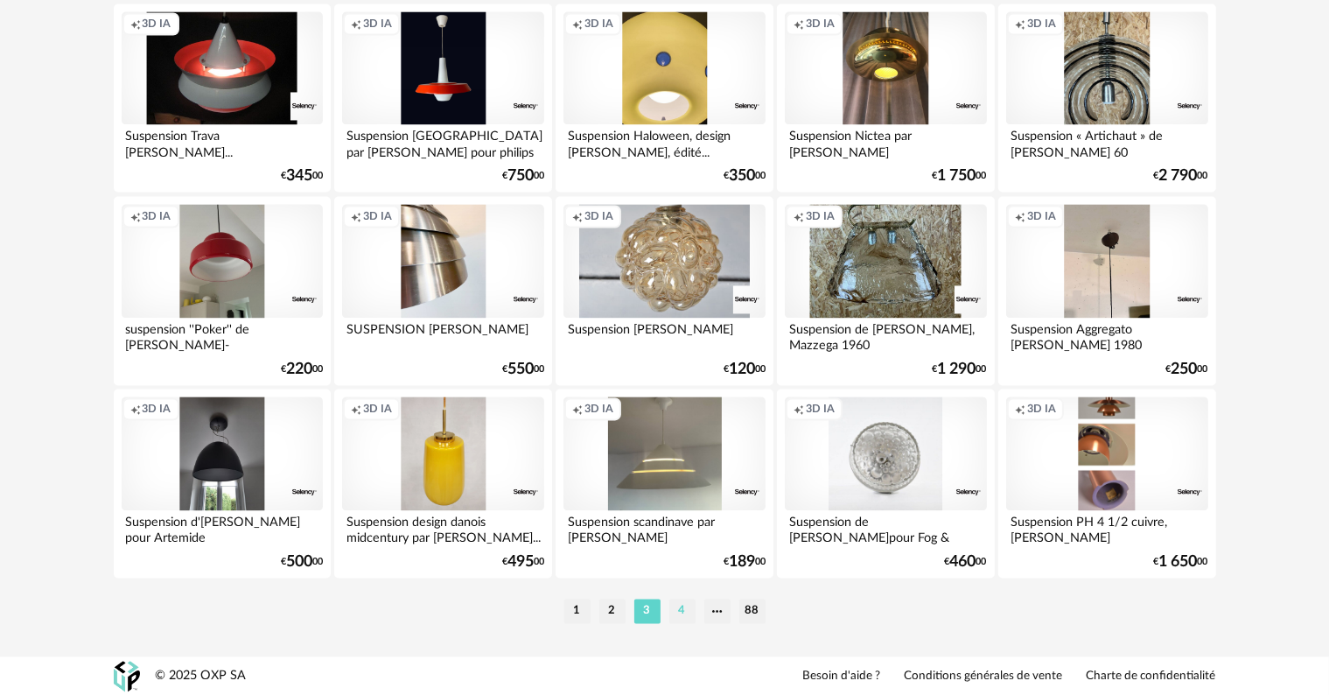
click at [676, 611] on li "4" at bounding box center [682, 610] width 26 height 24
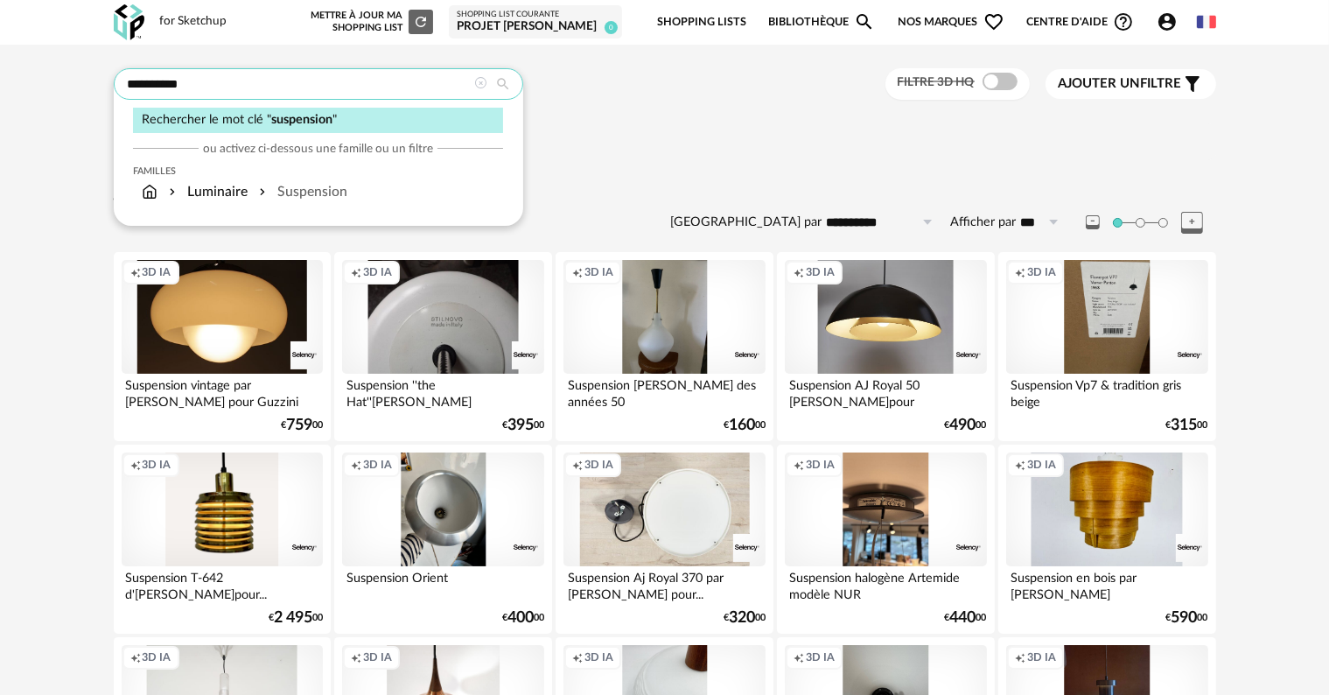
click at [269, 91] on input "**********" at bounding box center [318, 83] width 409 height 31
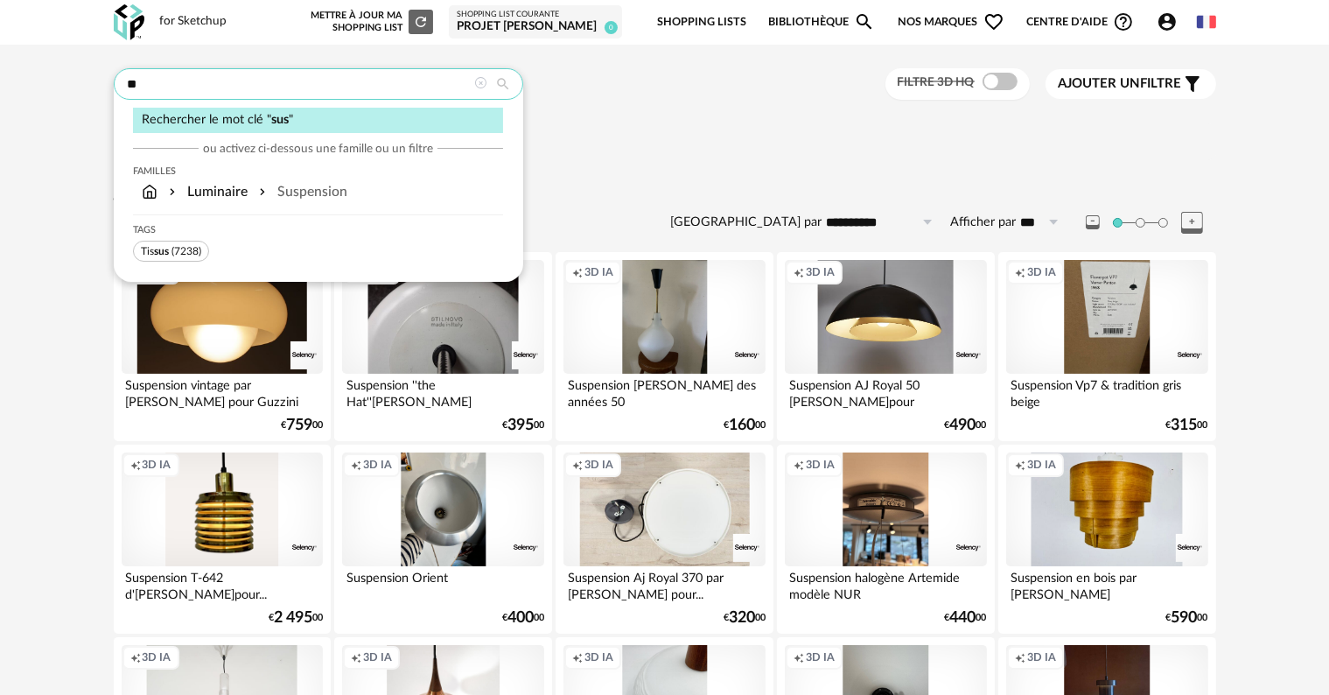
type input "*"
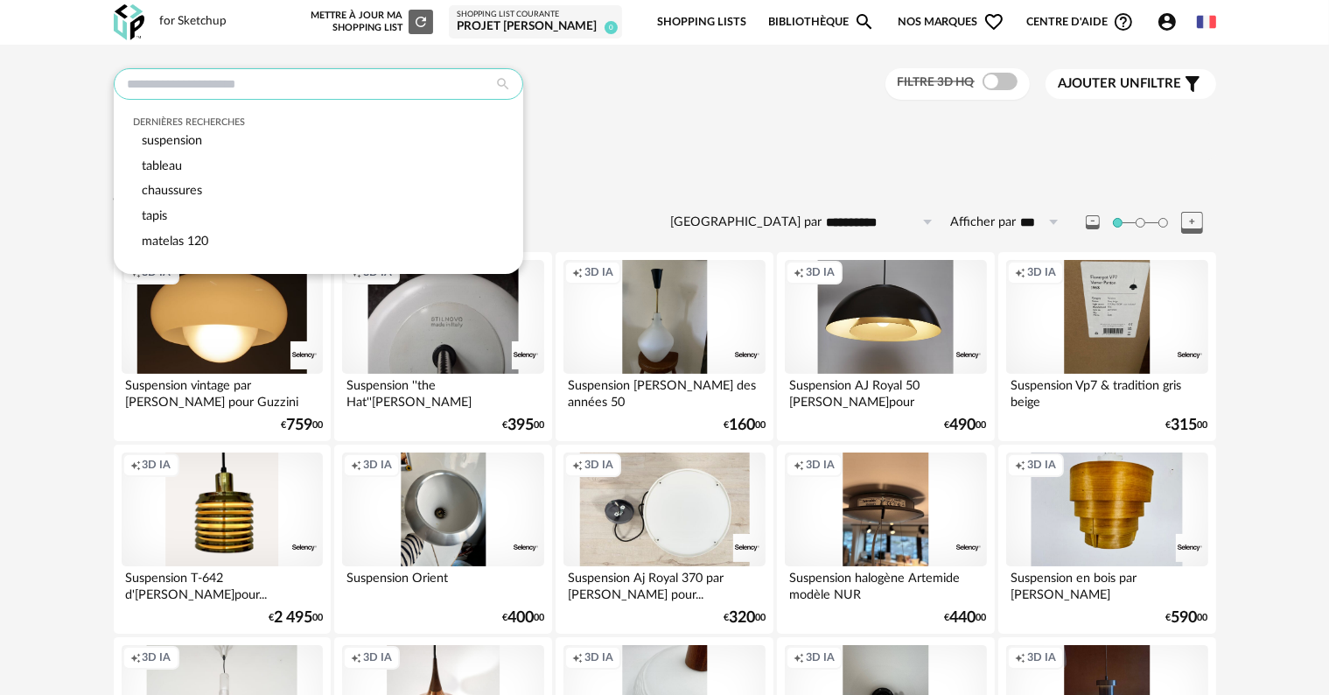
click at [269, 91] on input "text" at bounding box center [318, 83] width 409 height 31
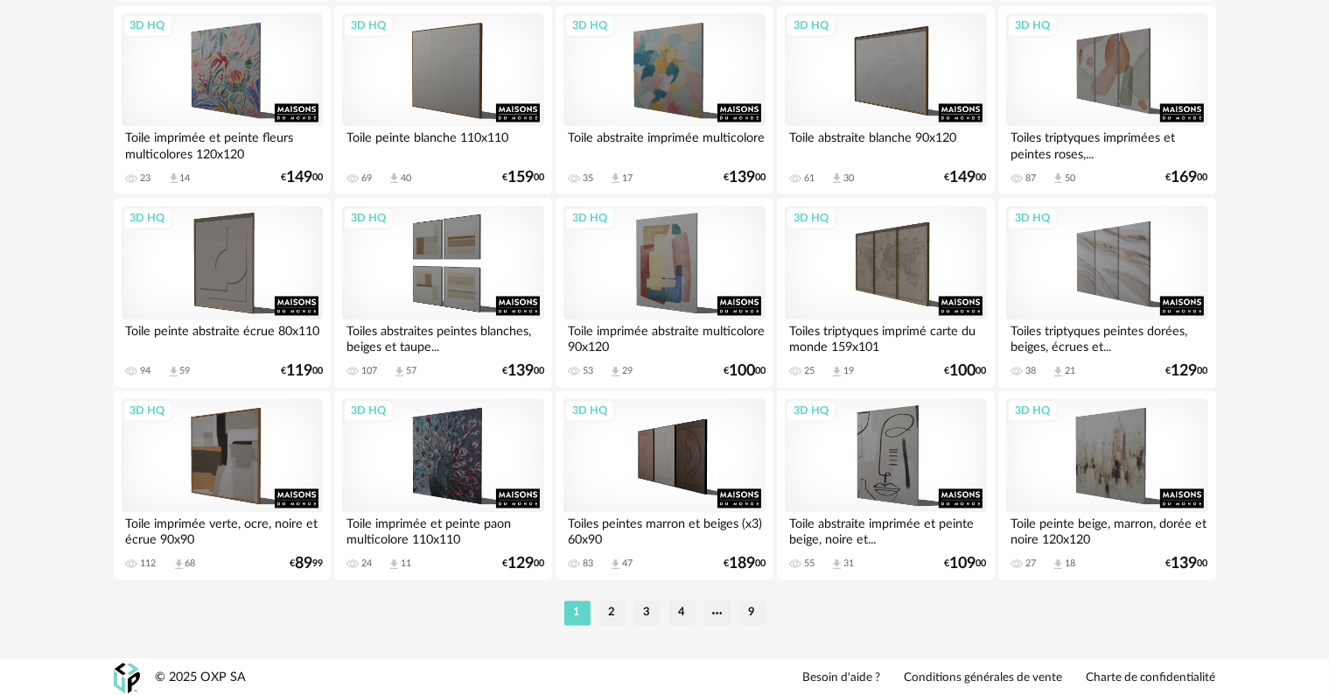
scroll to position [3522, 0]
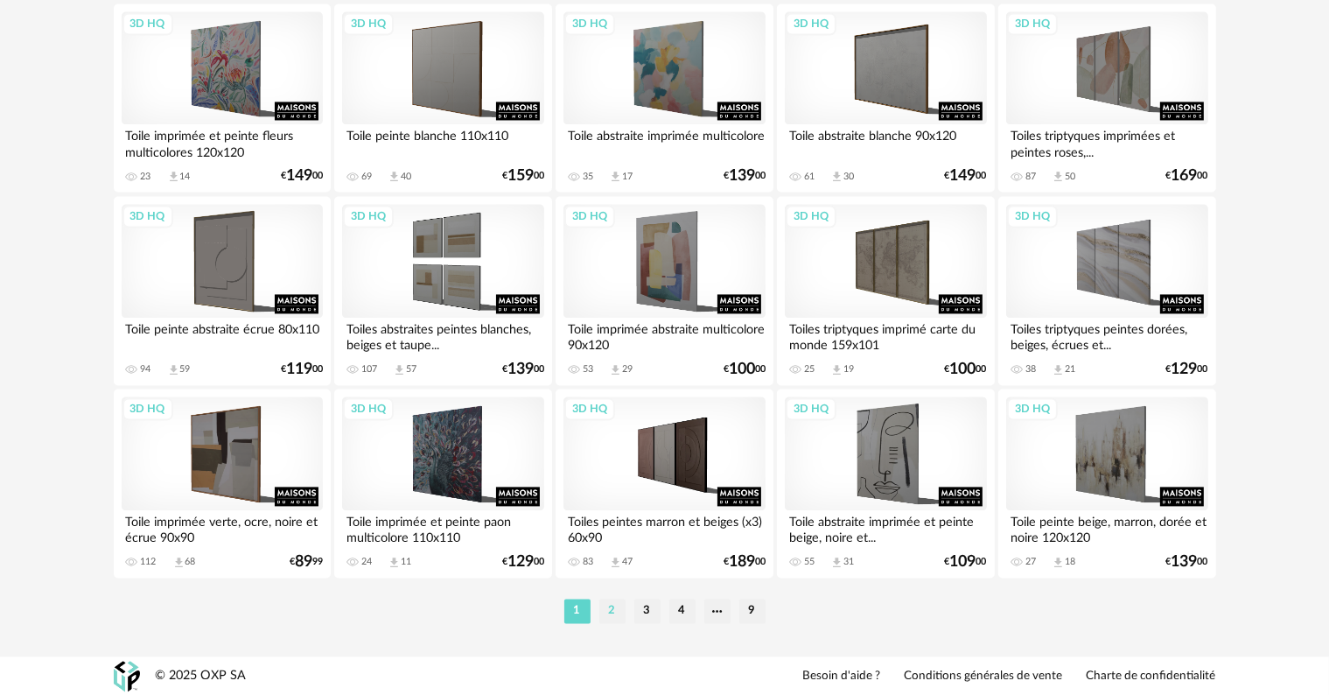
click at [610, 608] on li "2" at bounding box center [612, 610] width 26 height 24
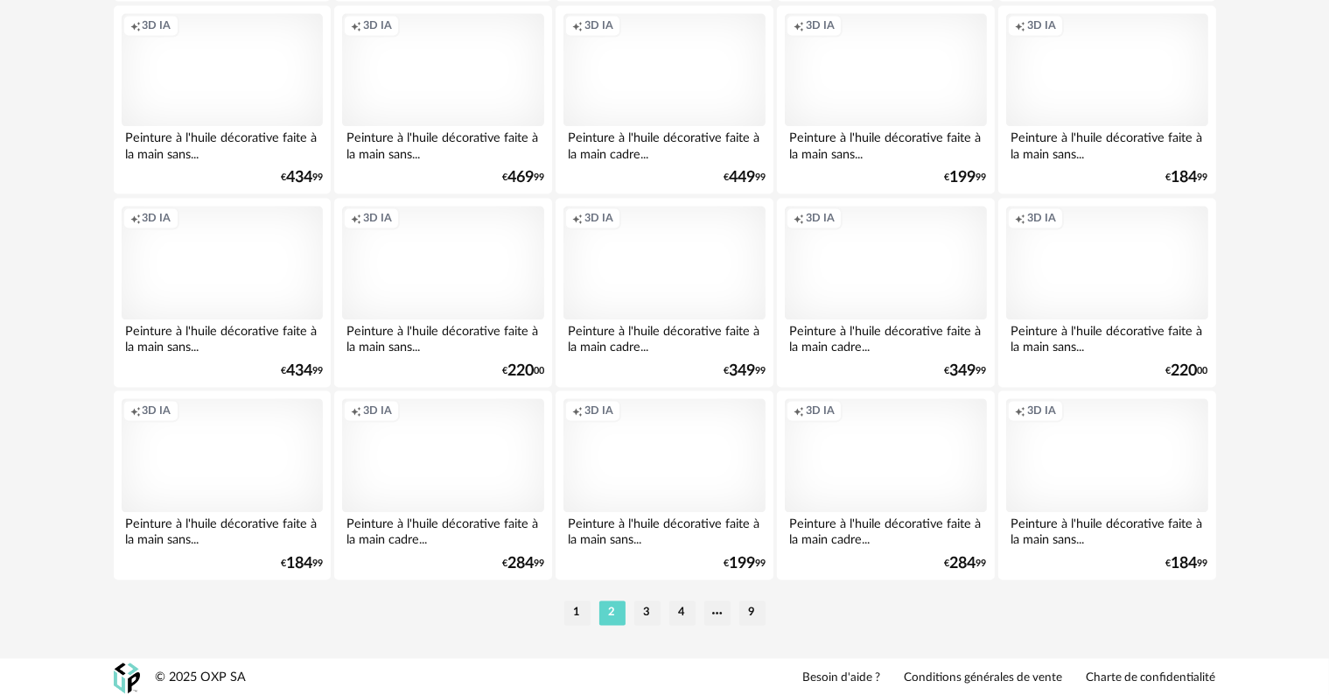
scroll to position [3522, 0]
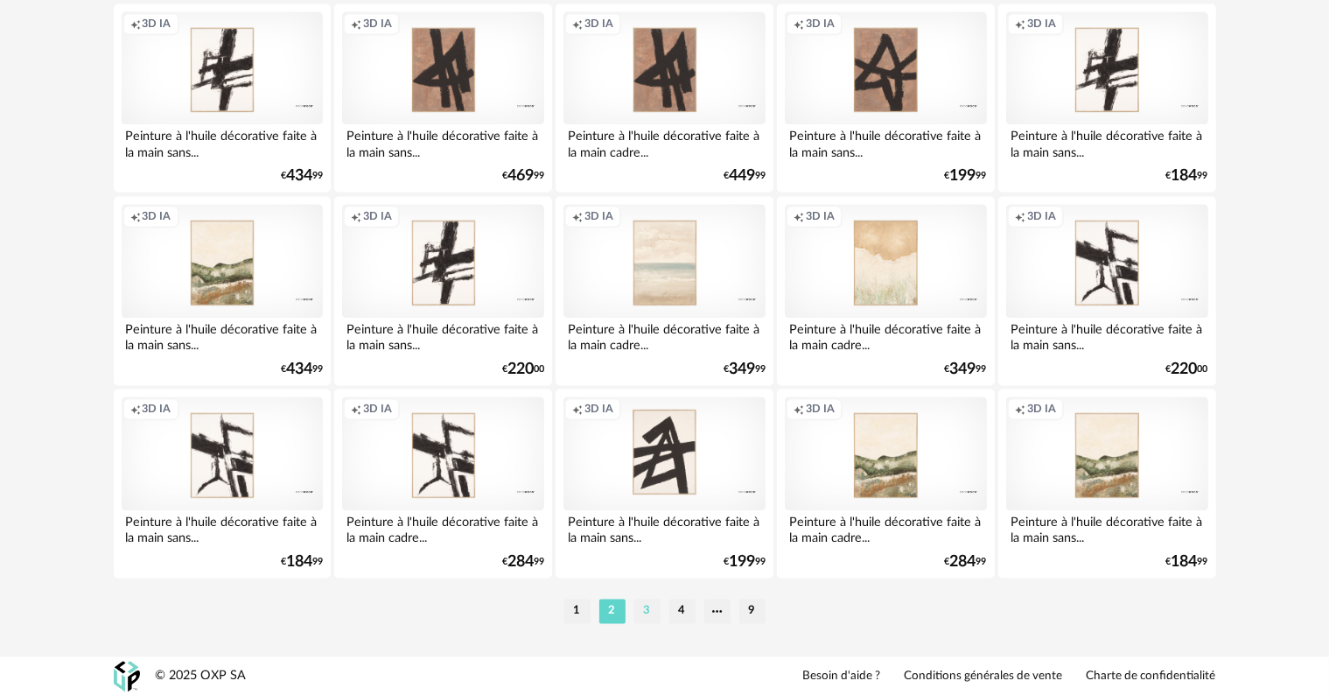
click at [646, 602] on li "3" at bounding box center [647, 610] width 26 height 24
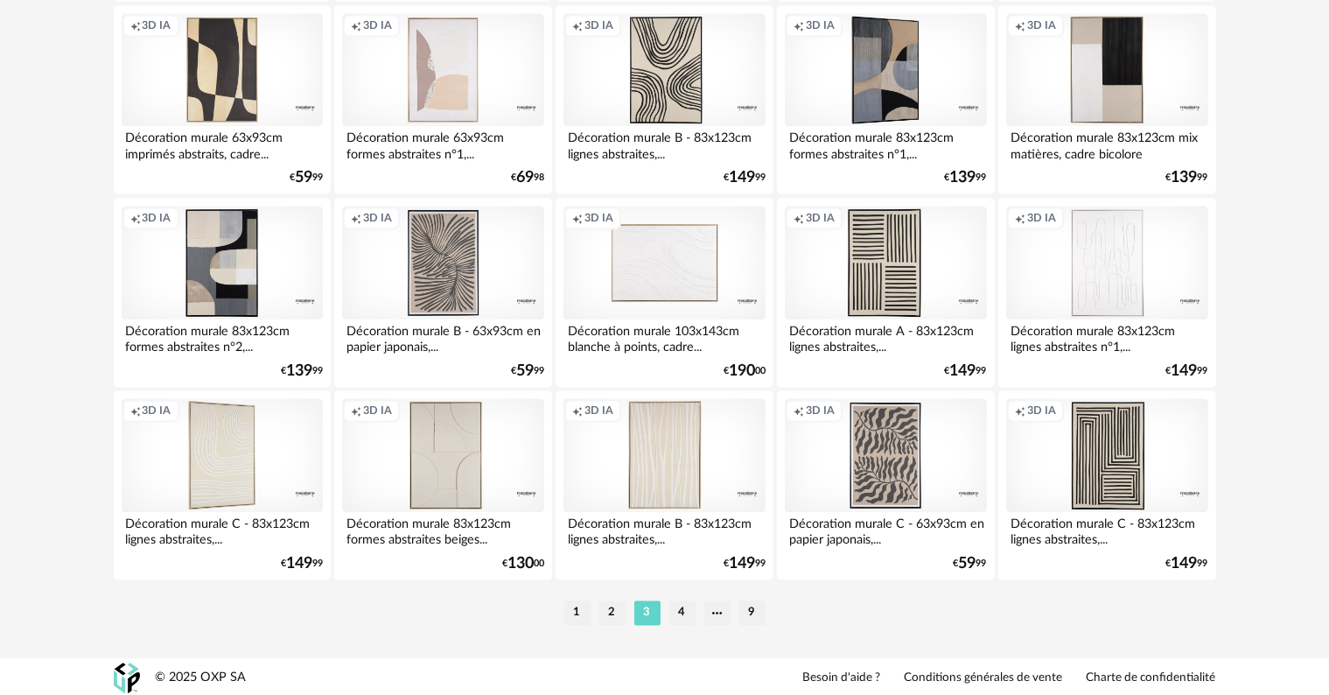
scroll to position [3522, 0]
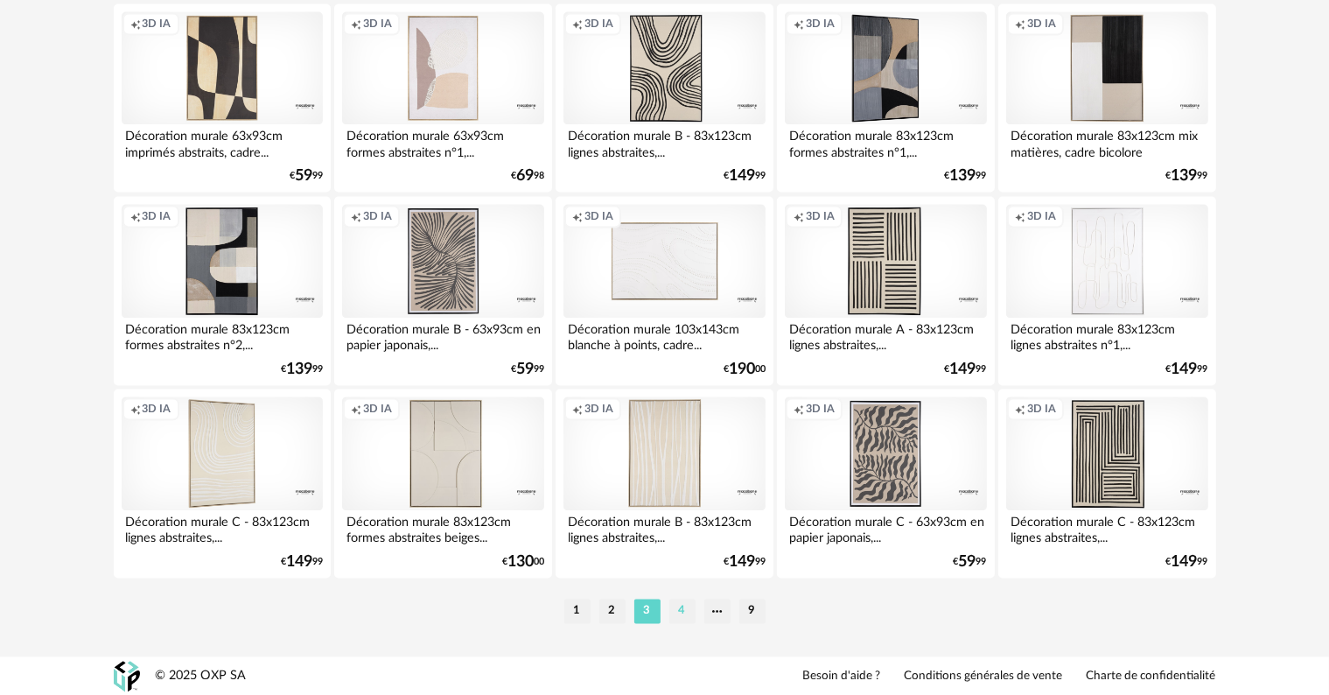
click at [682, 611] on li "4" at bounding box center [682, 610] width 26 height 24
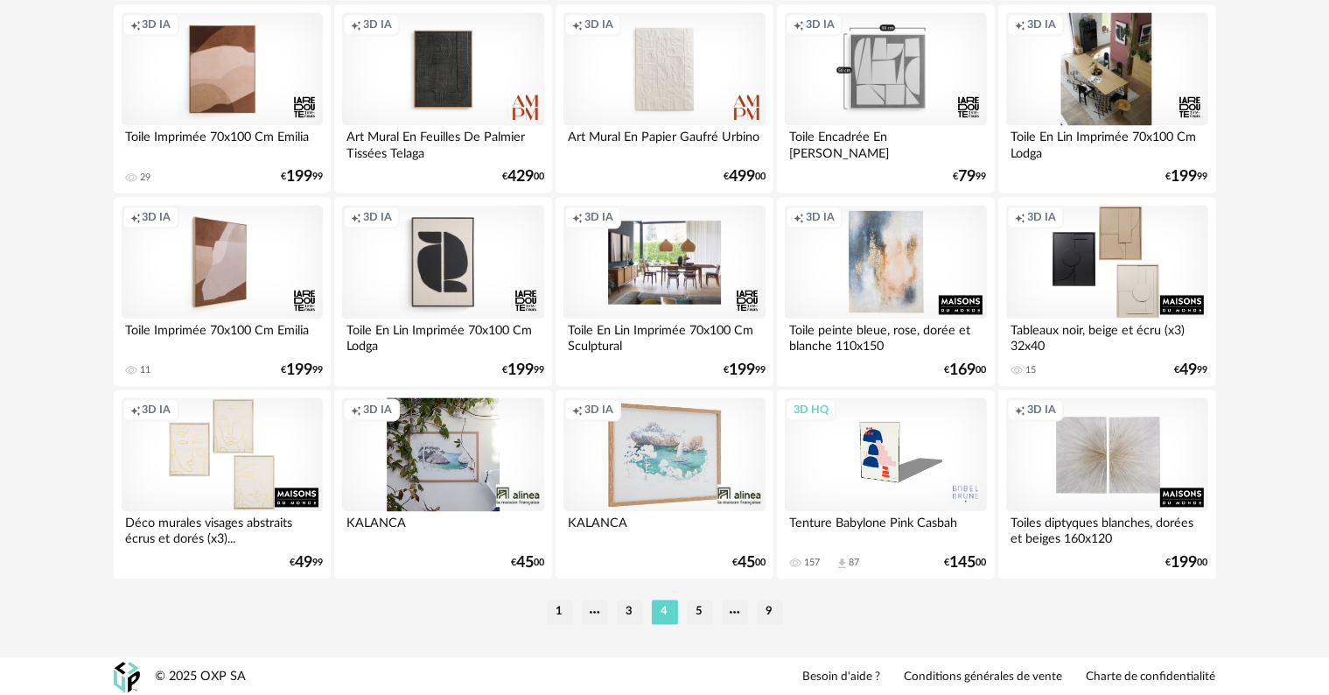
scroll to position [3522, 0]
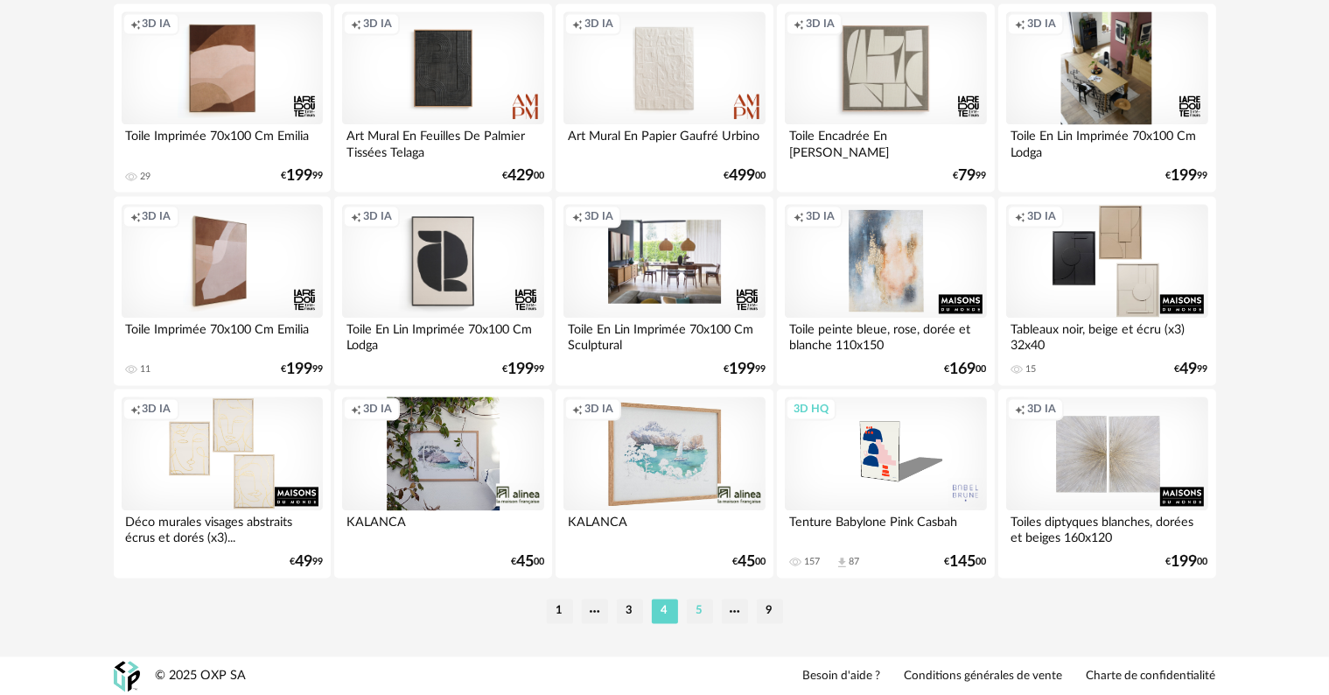
click at [702, 616] on li "5" at bounding box center [700, 610] width 26 height 24
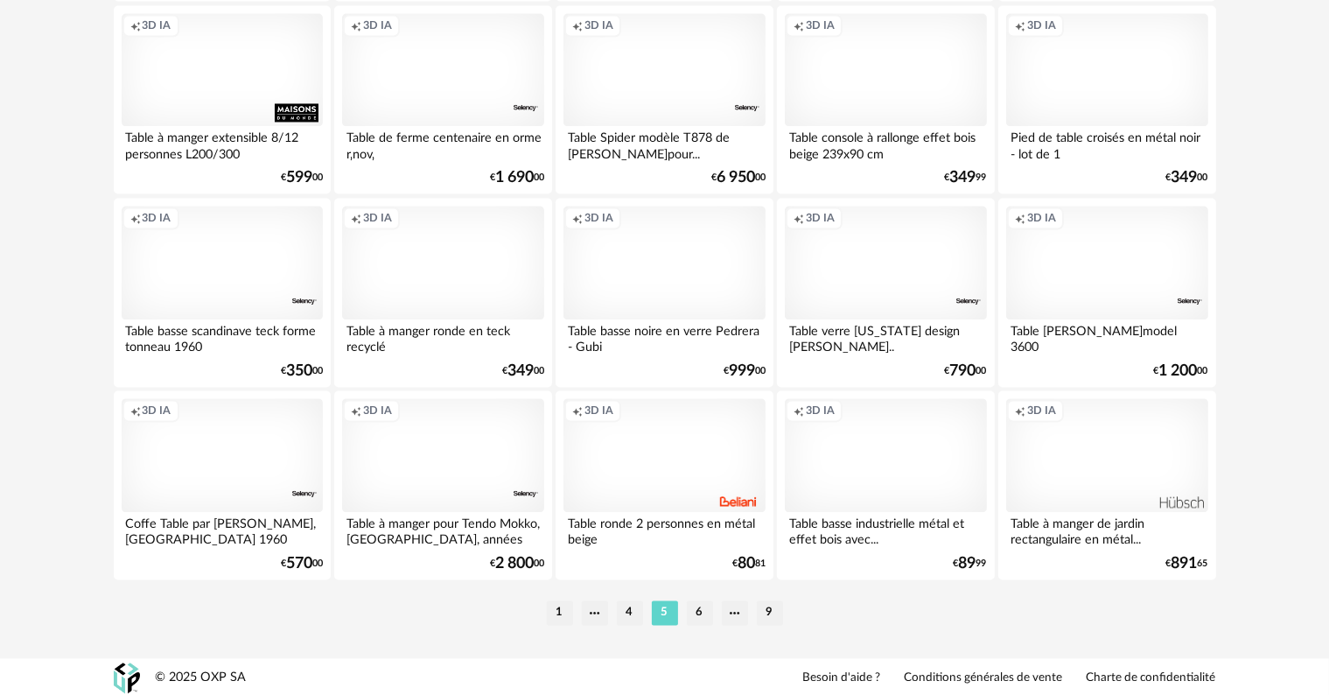
scroll to position [3522, 0]
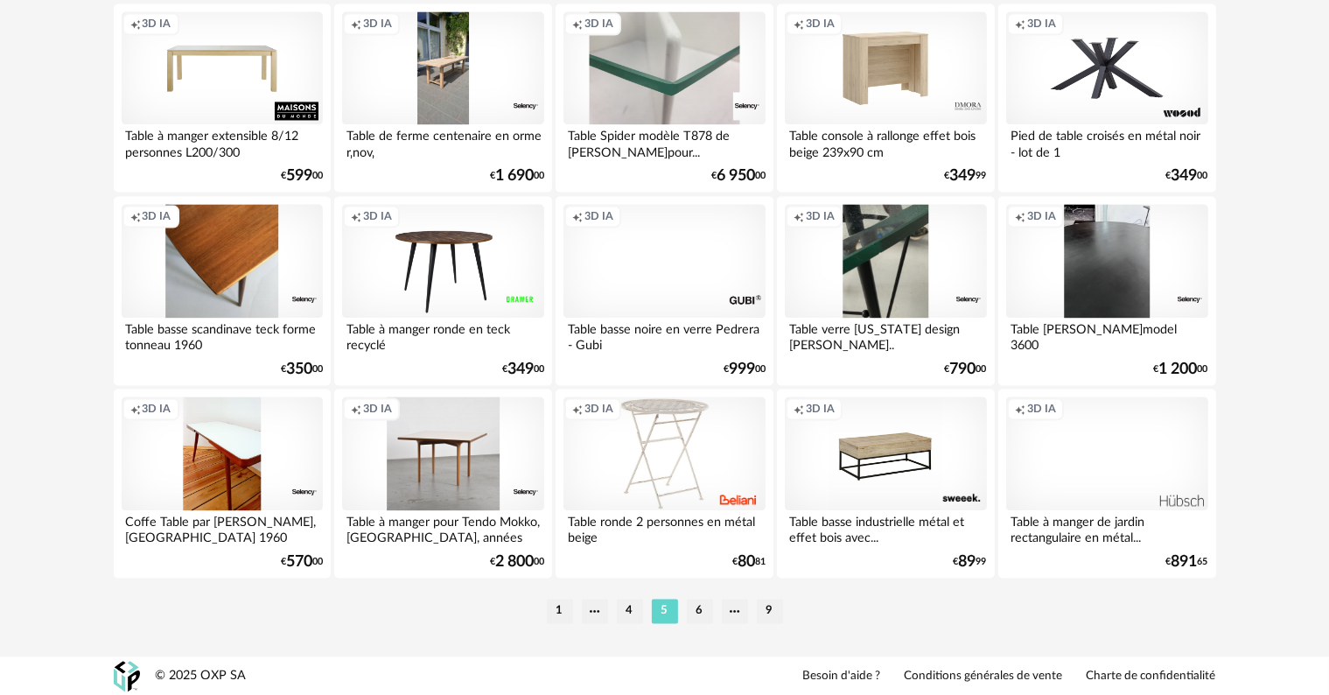
click at [703, 609] on li "6" at bounding box center [700, 610] width 26 height 24
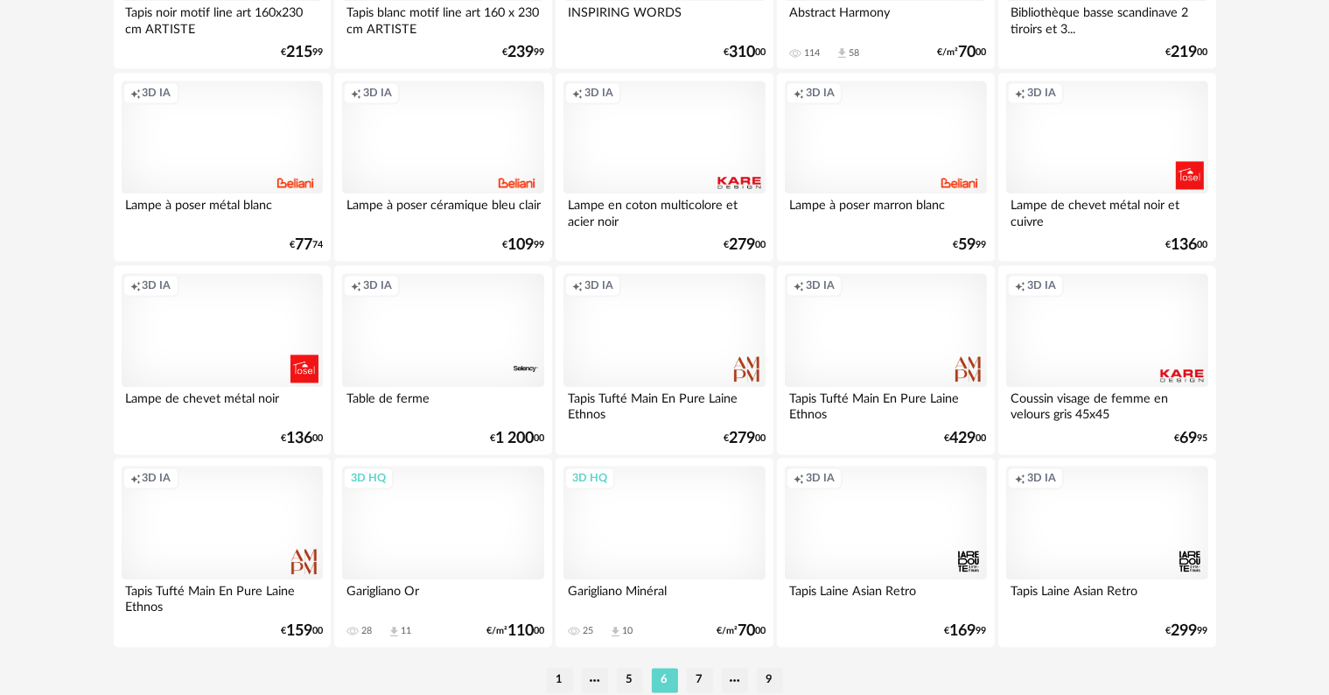
scroll to position [3522, 0]
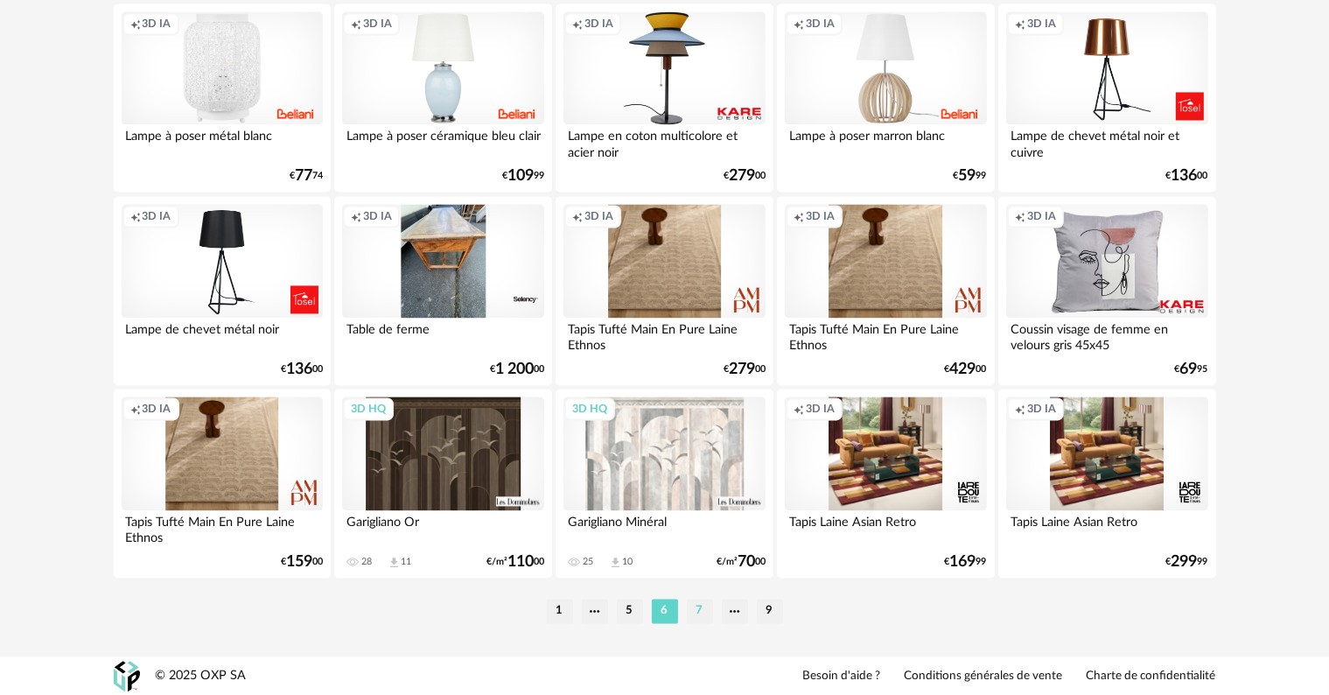
click at [700, 609] on li "7" at bounding box center [700, 610] width 26 height 24
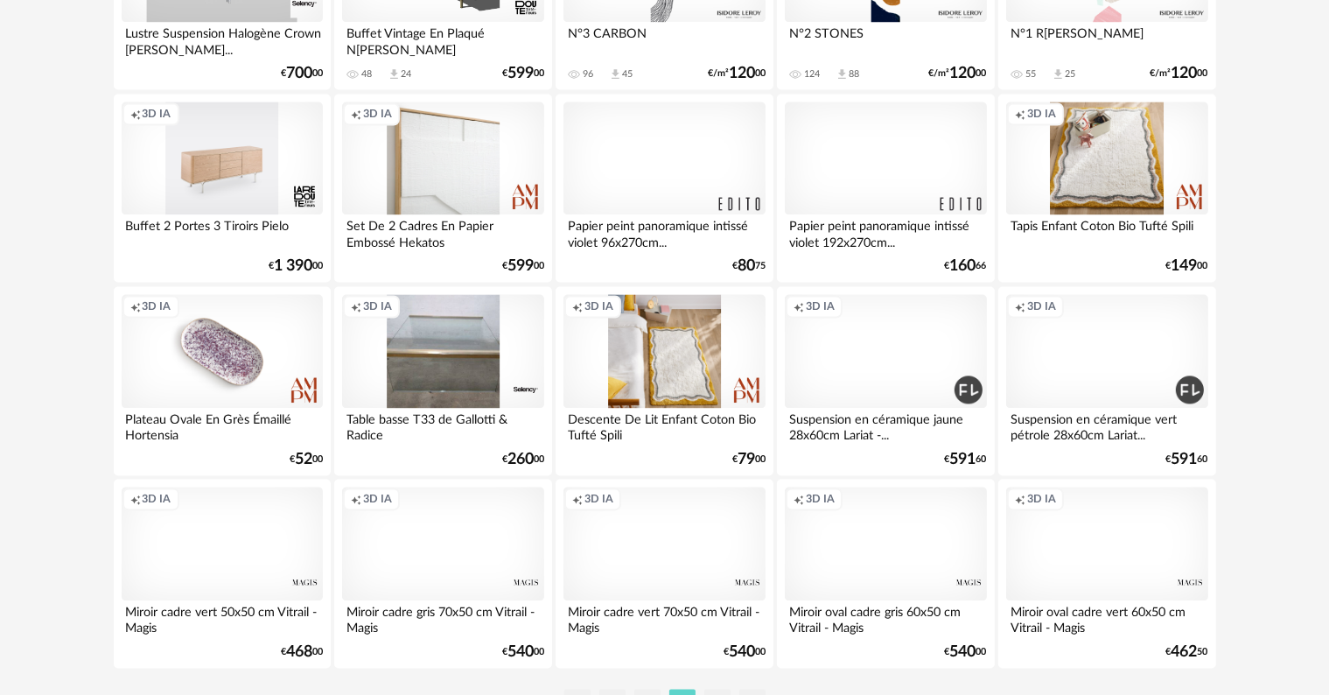
scroll to position [3522, 0]
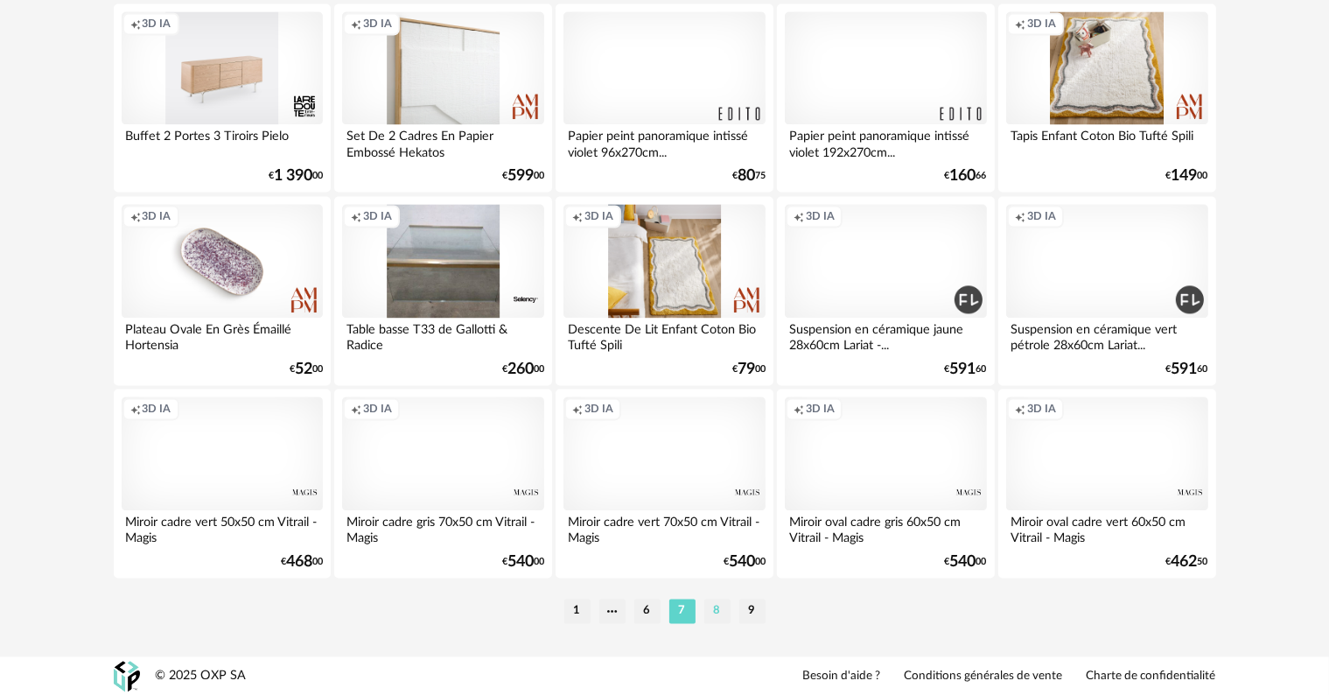
click at [715, 610] on li "8" at bounding box center [717, 610] width 26 height 24
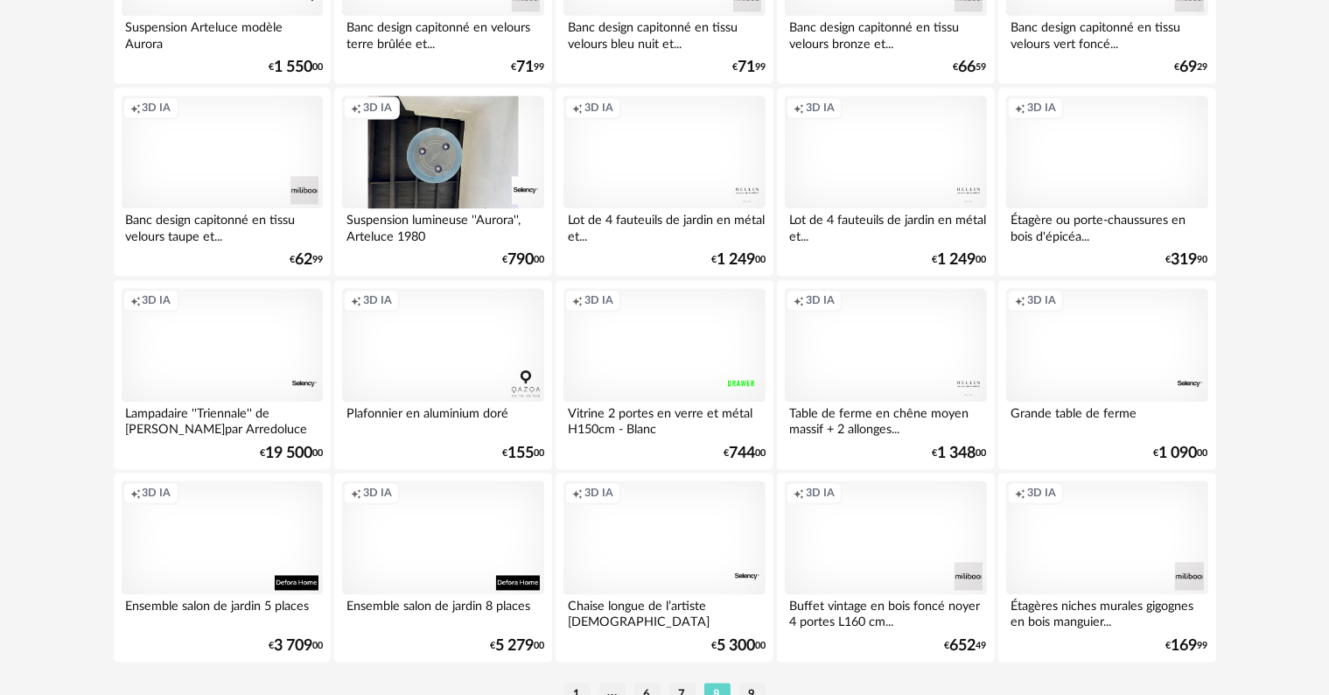
scroll to position [3522, 0]
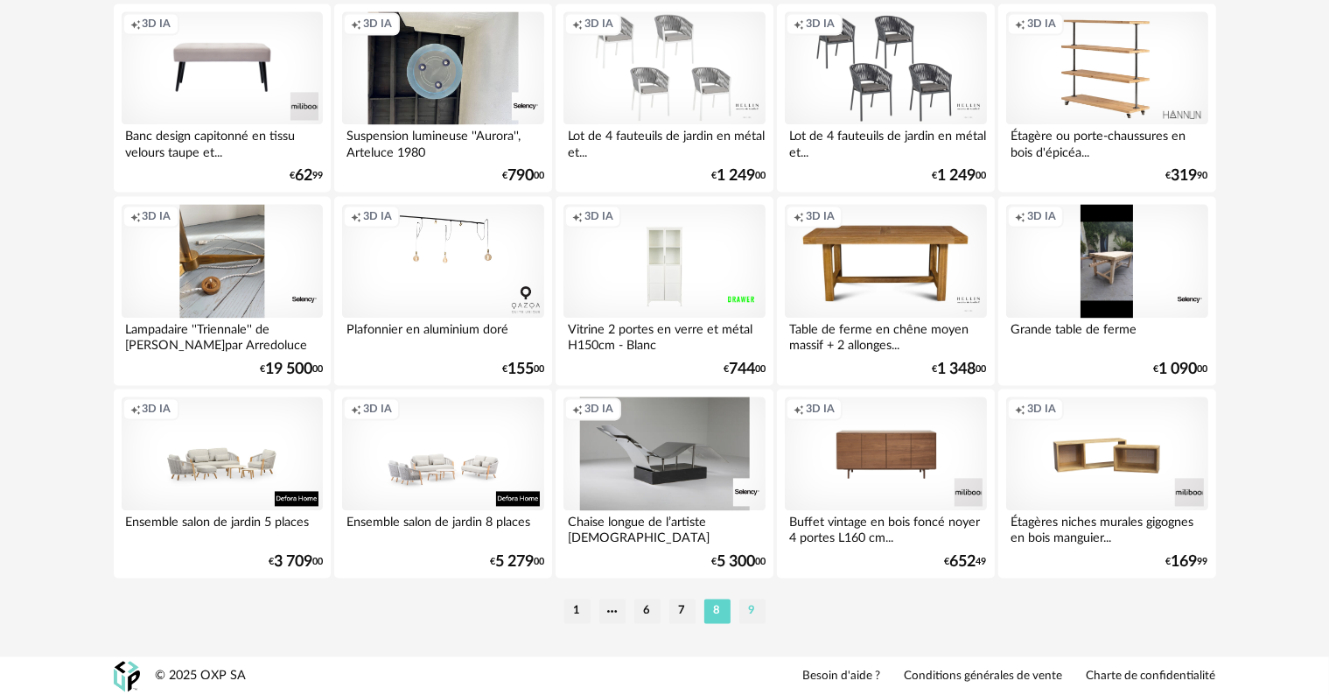
click at [756, 612] on li "9" at bounding box center [752, 610] width 26 height 24
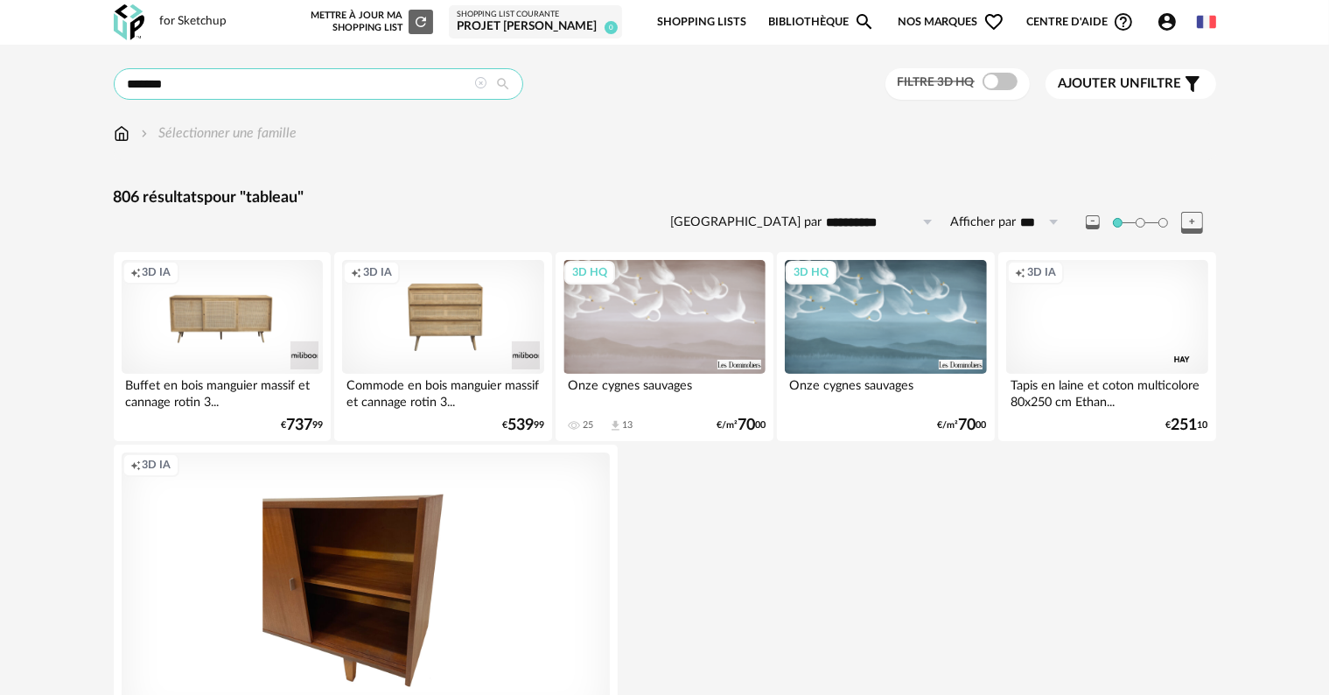
click at [226, 88] on input "*******" at bounding box center [318, 83] width 409 height 31
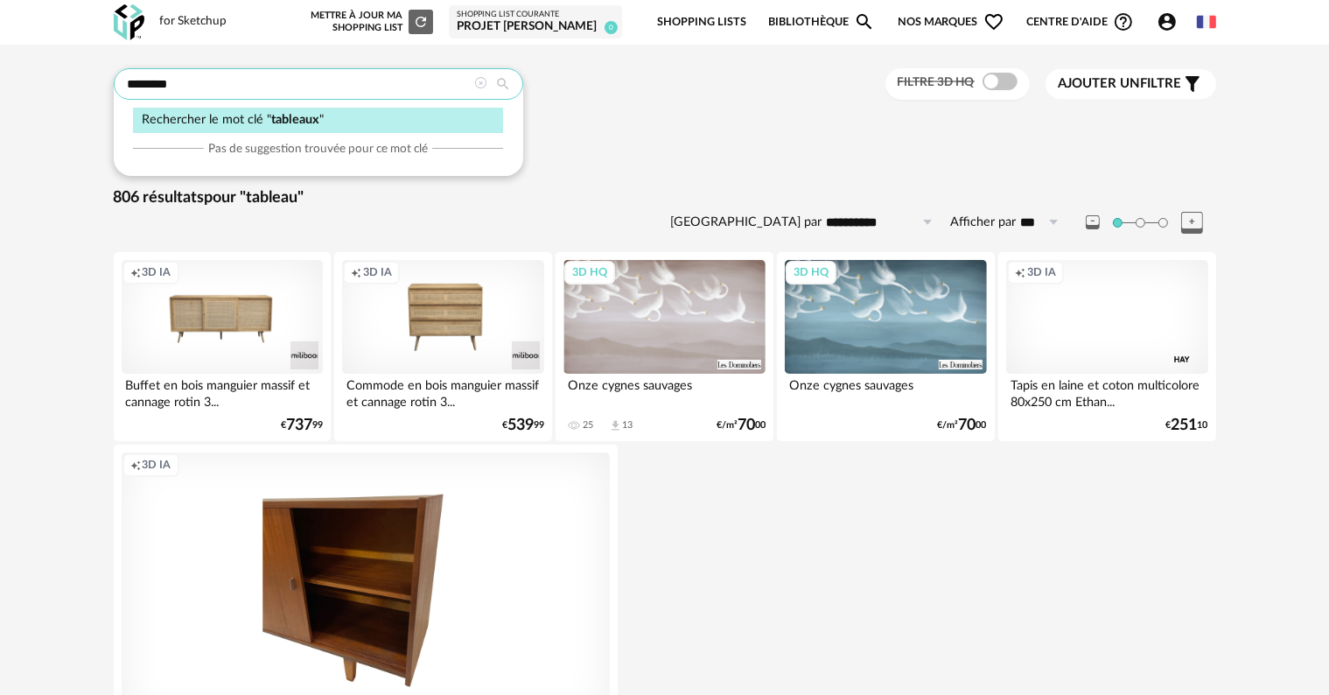
type input "********"
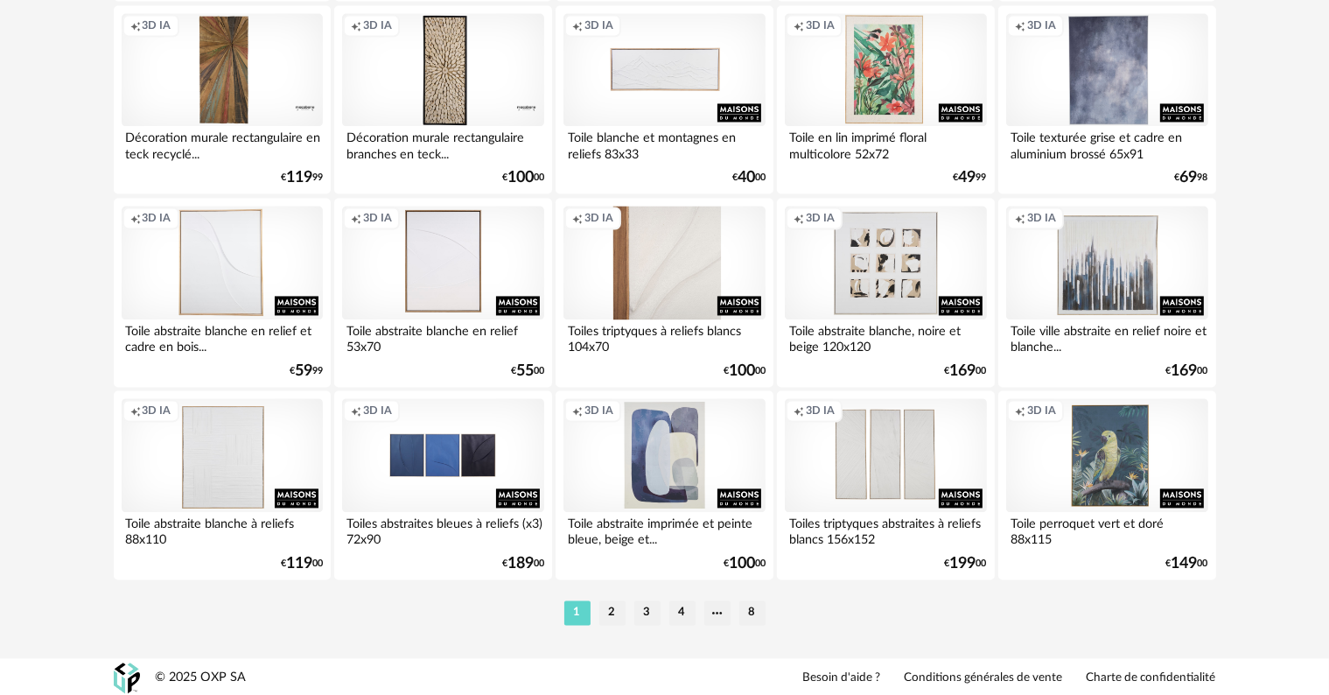
scroll to position [3522, 0]
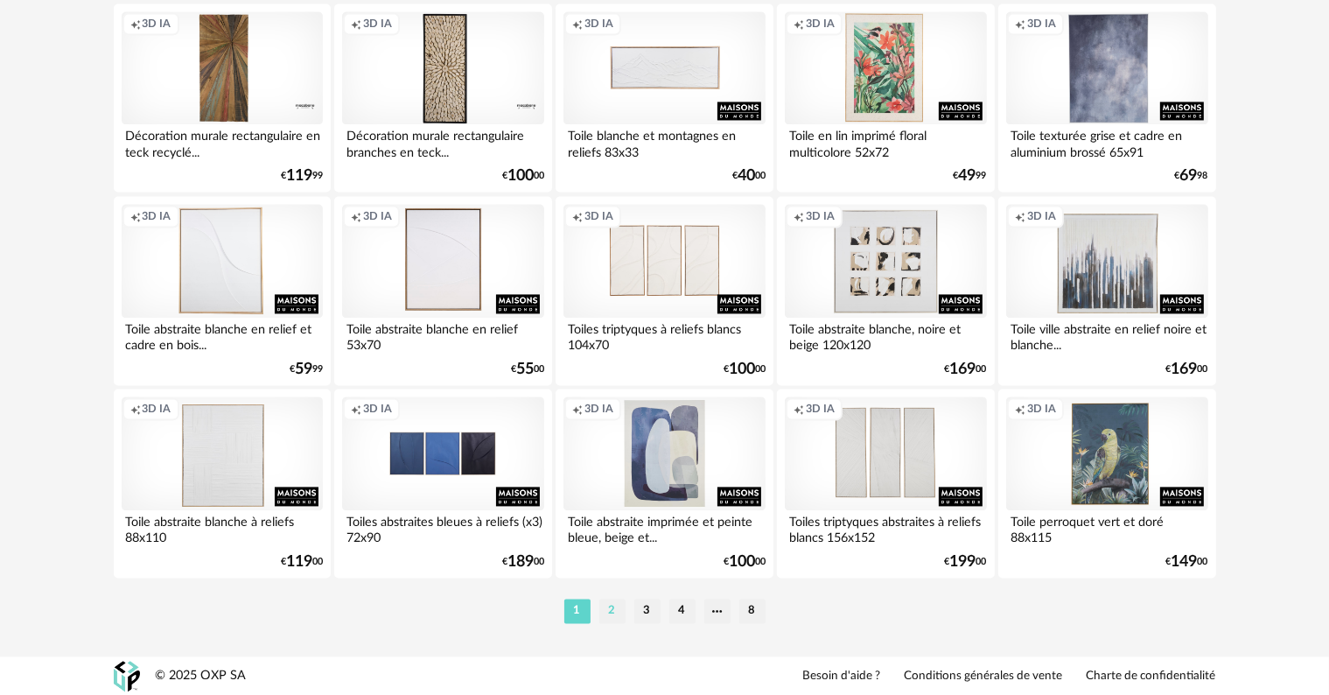
click at [612, 605] on li "2" at bounding box center [612, 610] width 26 height 24
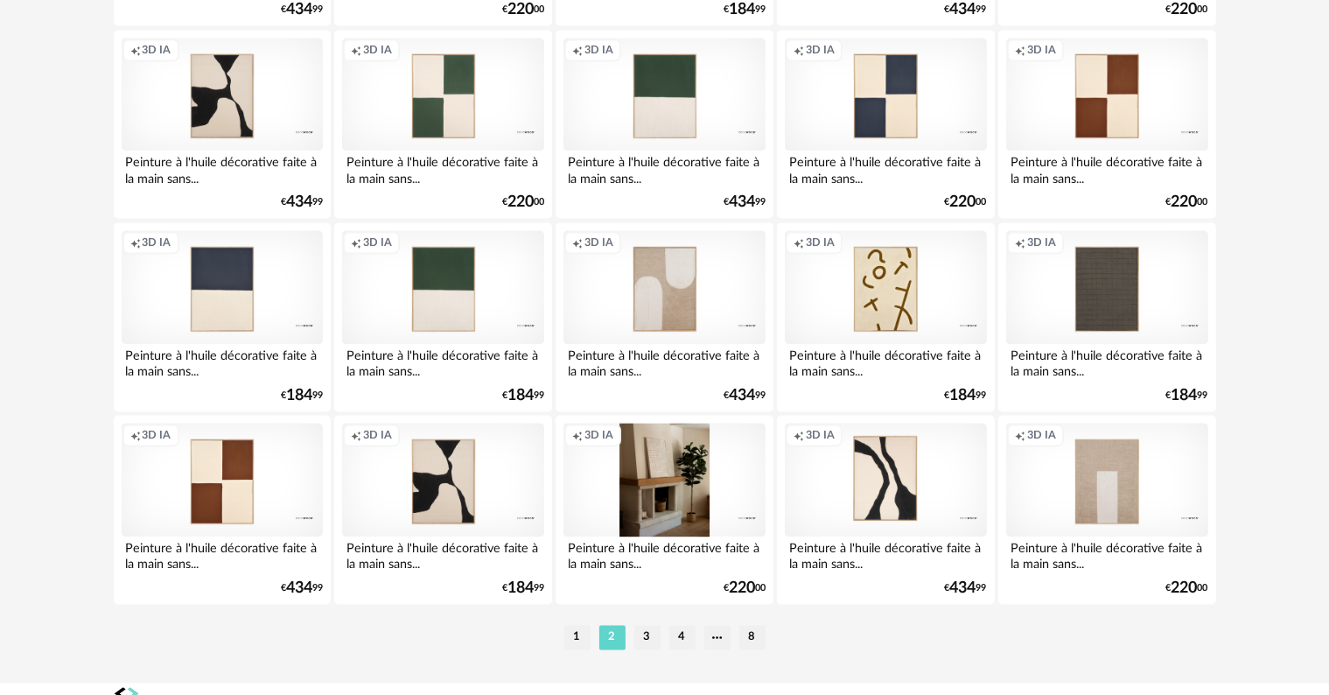
scroll to position [3522, 0]
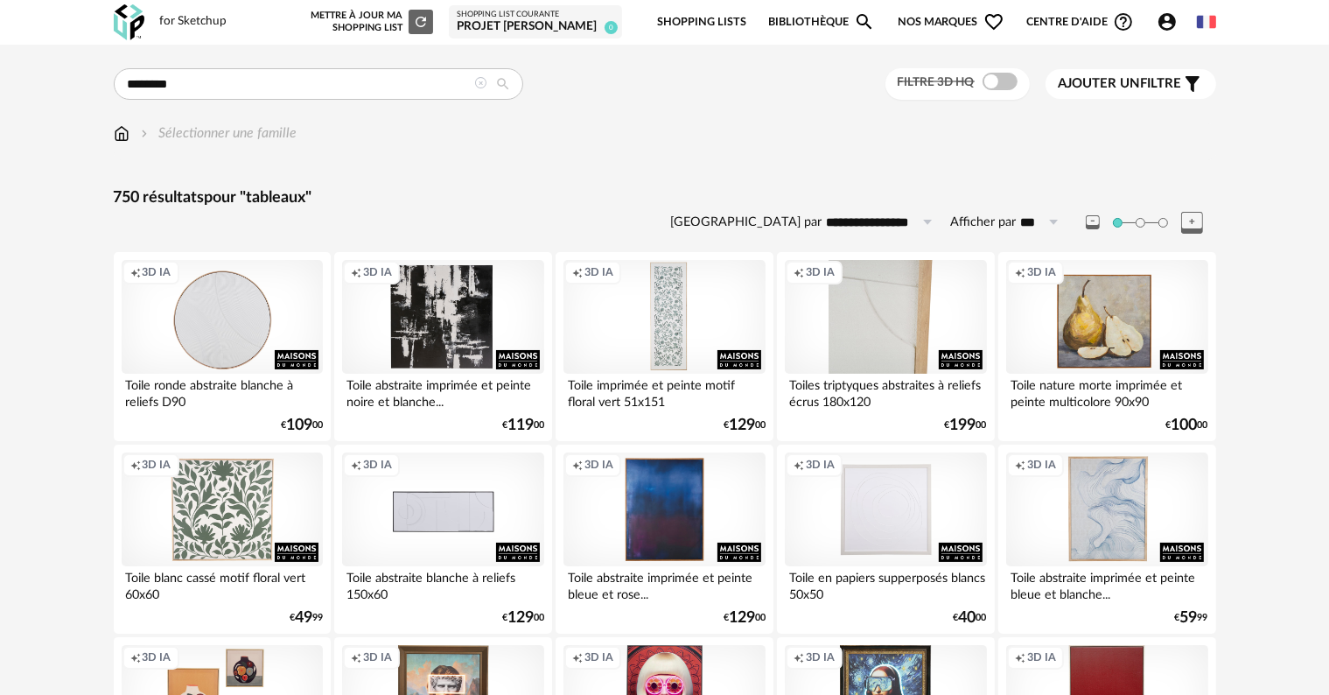
click at [888, 320] on div "Creation icon 3D IA" at bounding box center [885, 317] width 201 height 114
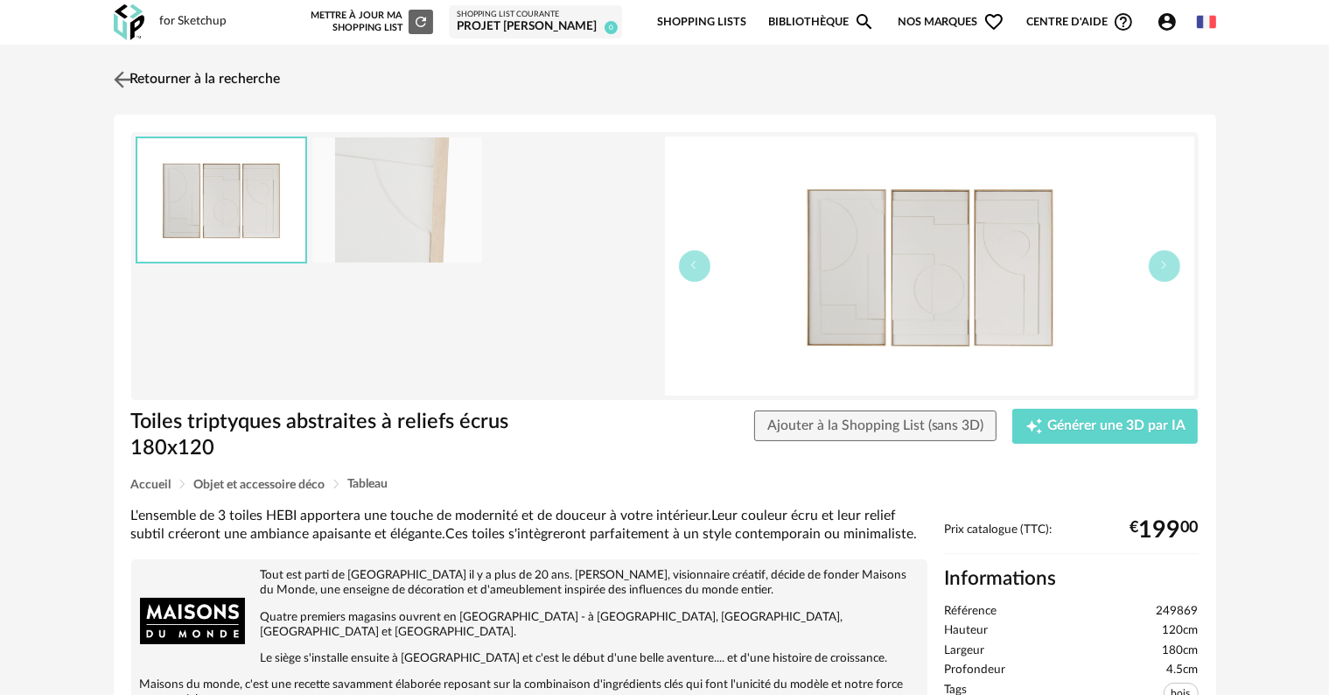
click at [178, 80] on link "Retourner à la recherche" at bounding box center [194, 79] width 171 height 38
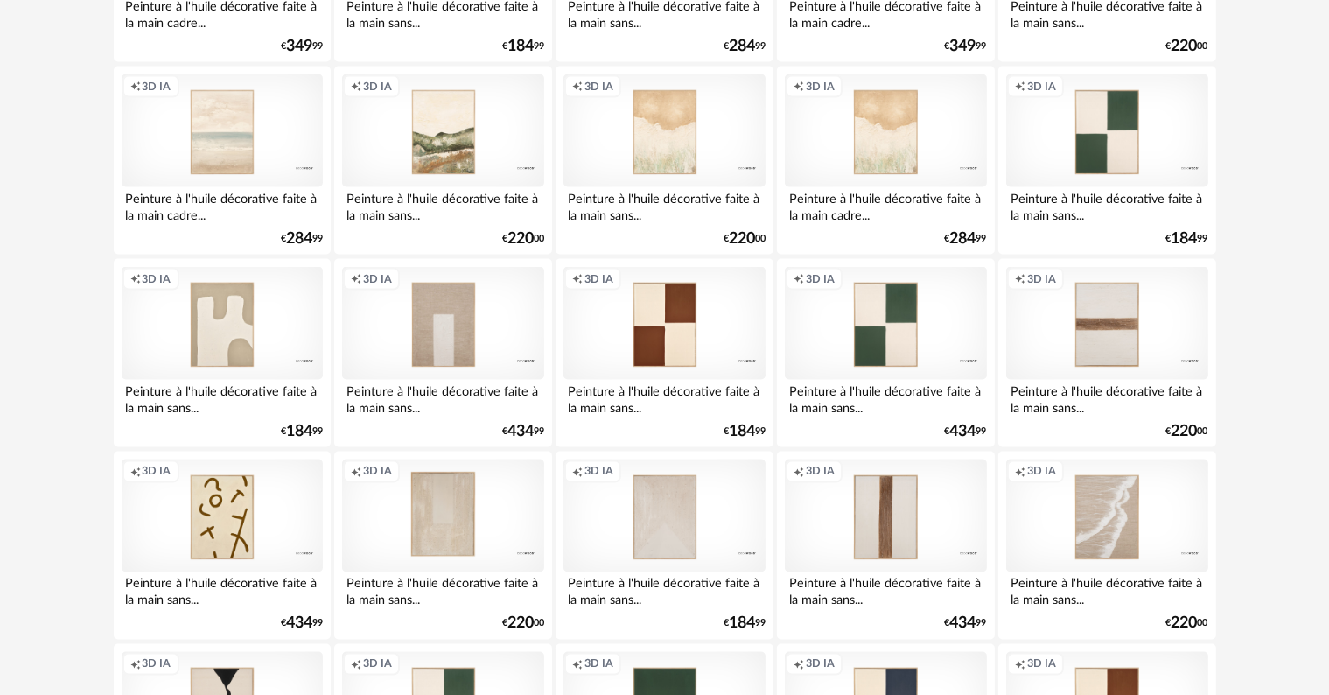
scroll to position [2974, 0]
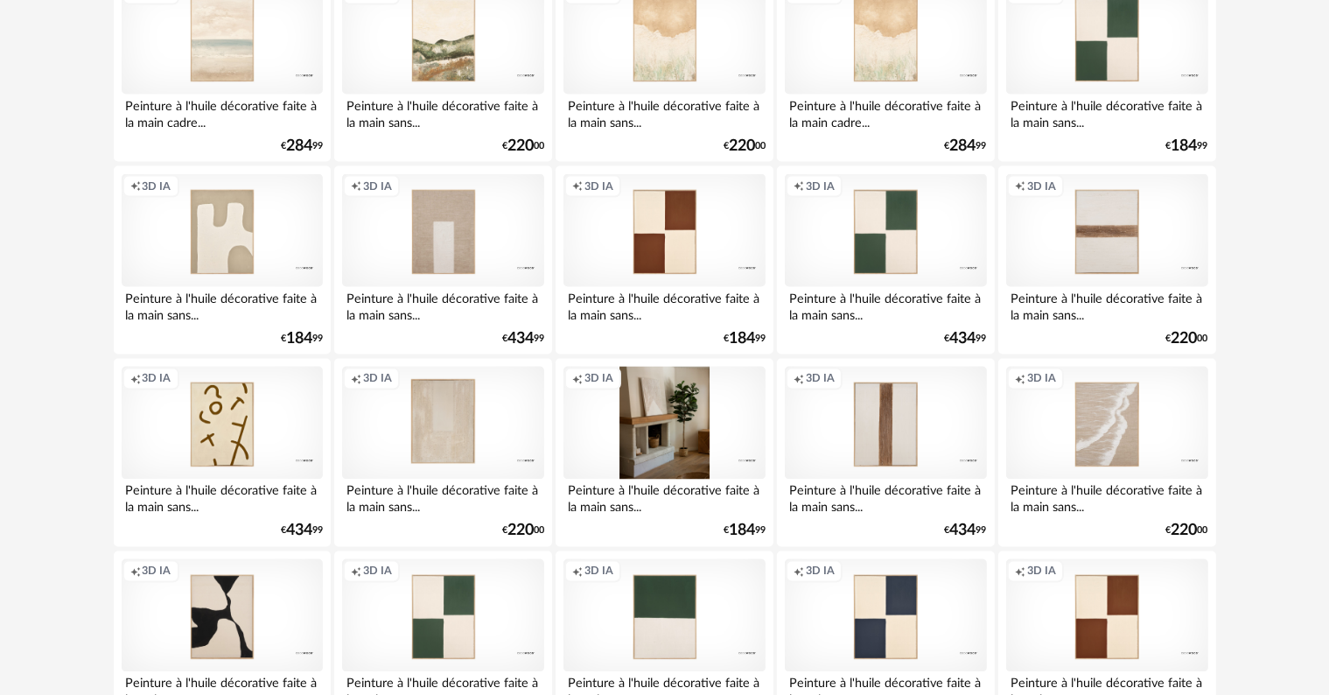
click at [648, 456] on div "Creation icon 3D IA" at bounding box center [663, 424] width 201 height 114
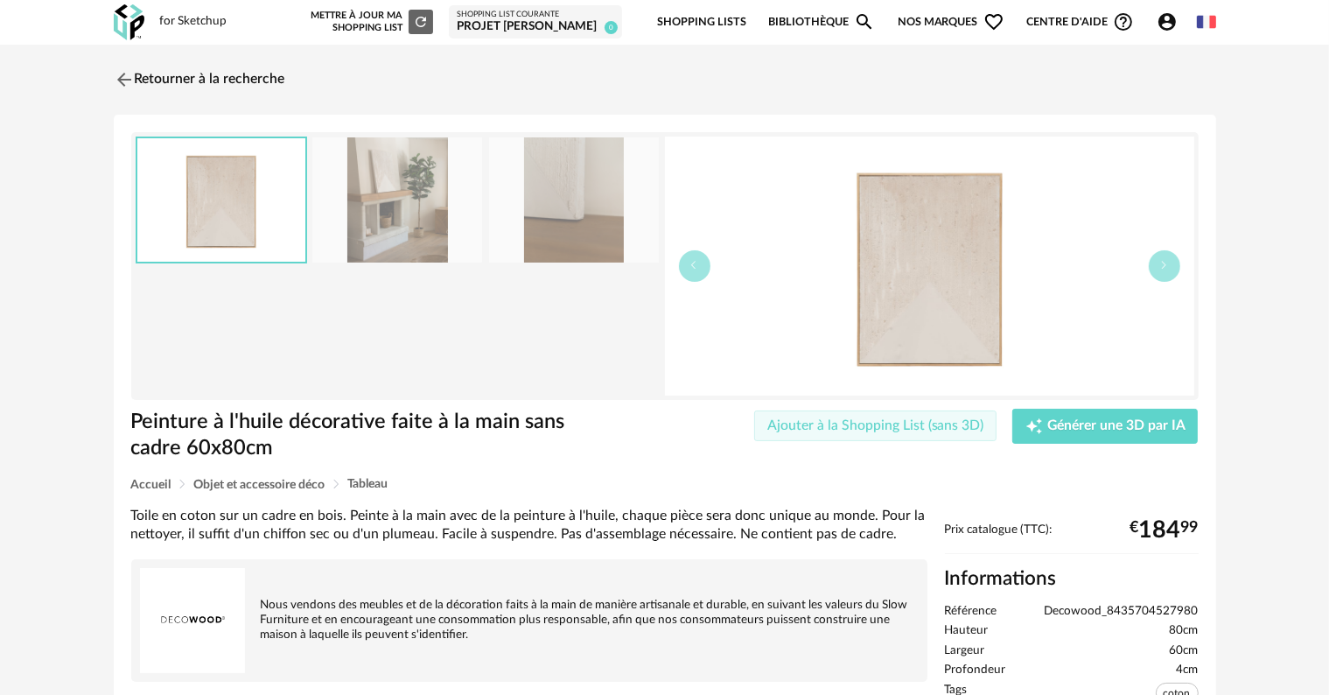
click at [826, 426] on span "Ajouter à la Shopping List (sans 3D)" at bounding box center [875, 425] width 217 height 14
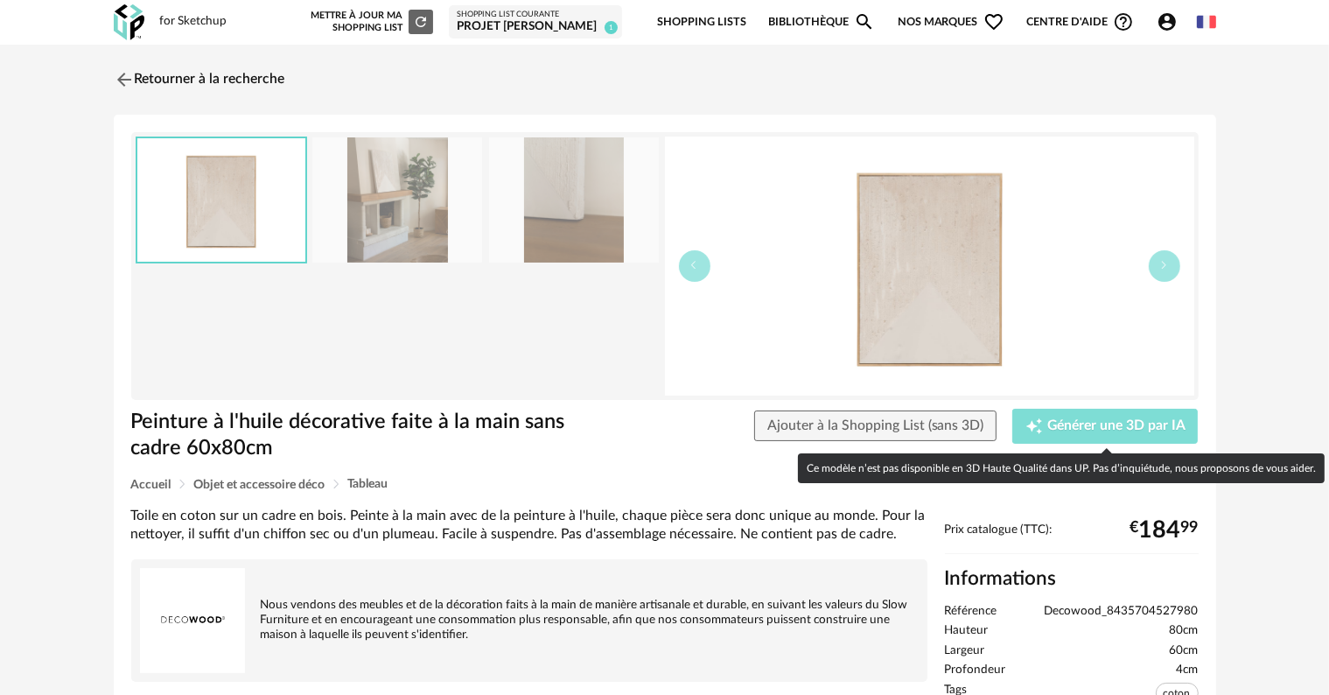
click at [1060, 426] on span "Générer une 3D par IA" at bounding box center [1116, 426] width 138 height 14
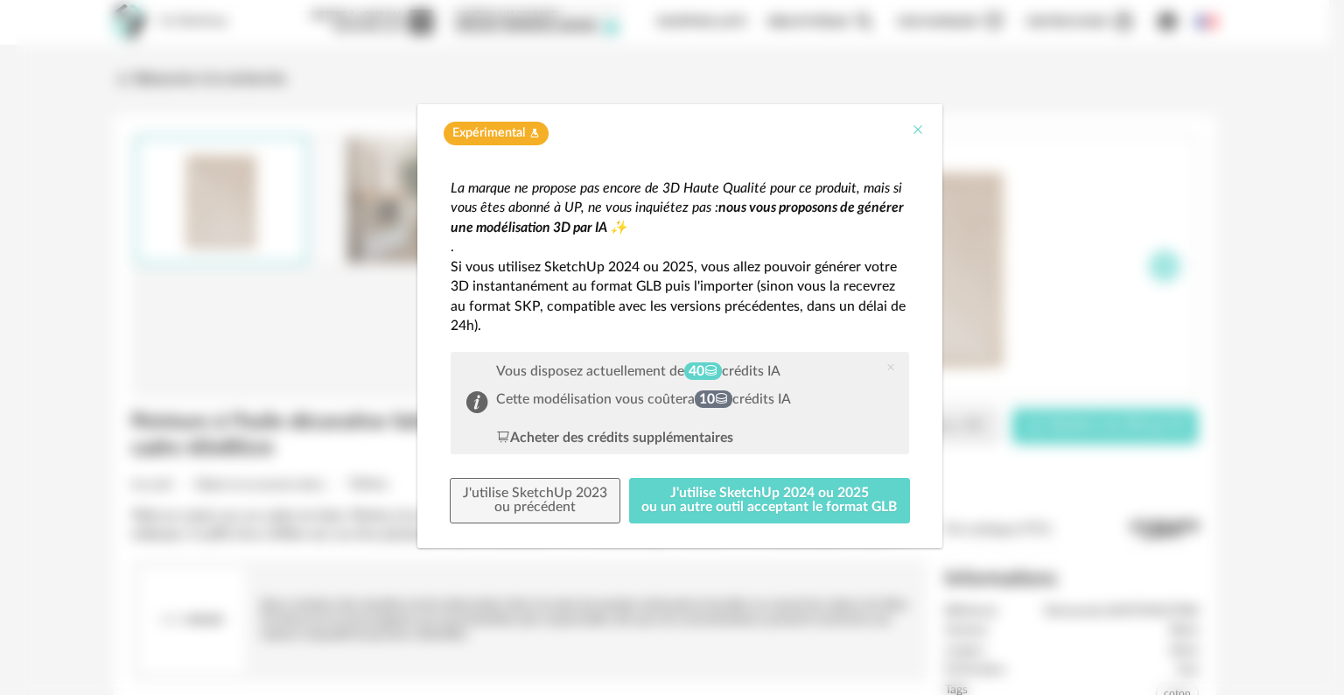
click at [911, 131] on icon "Close" at bounding box center [918, 129] width 14 height 14
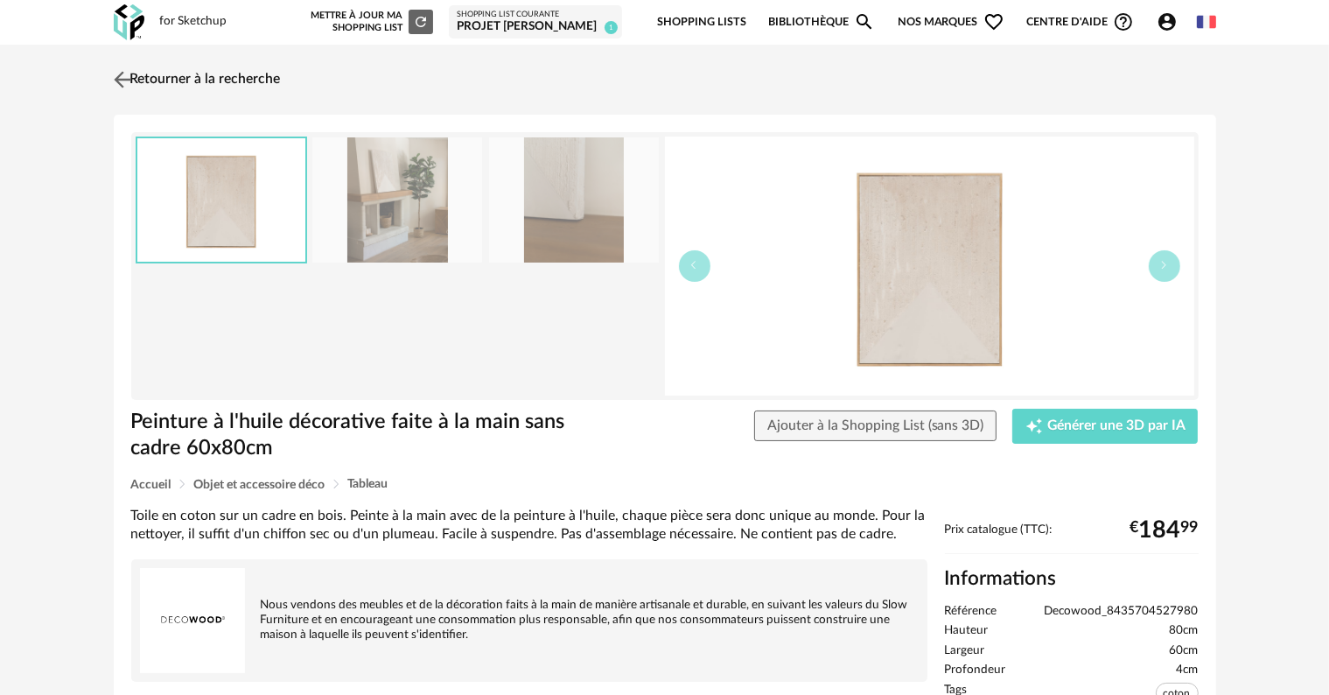
click at [209, 77] on link "Retourner à la recherche" at bounding box center [194, 79] width 171 height 38
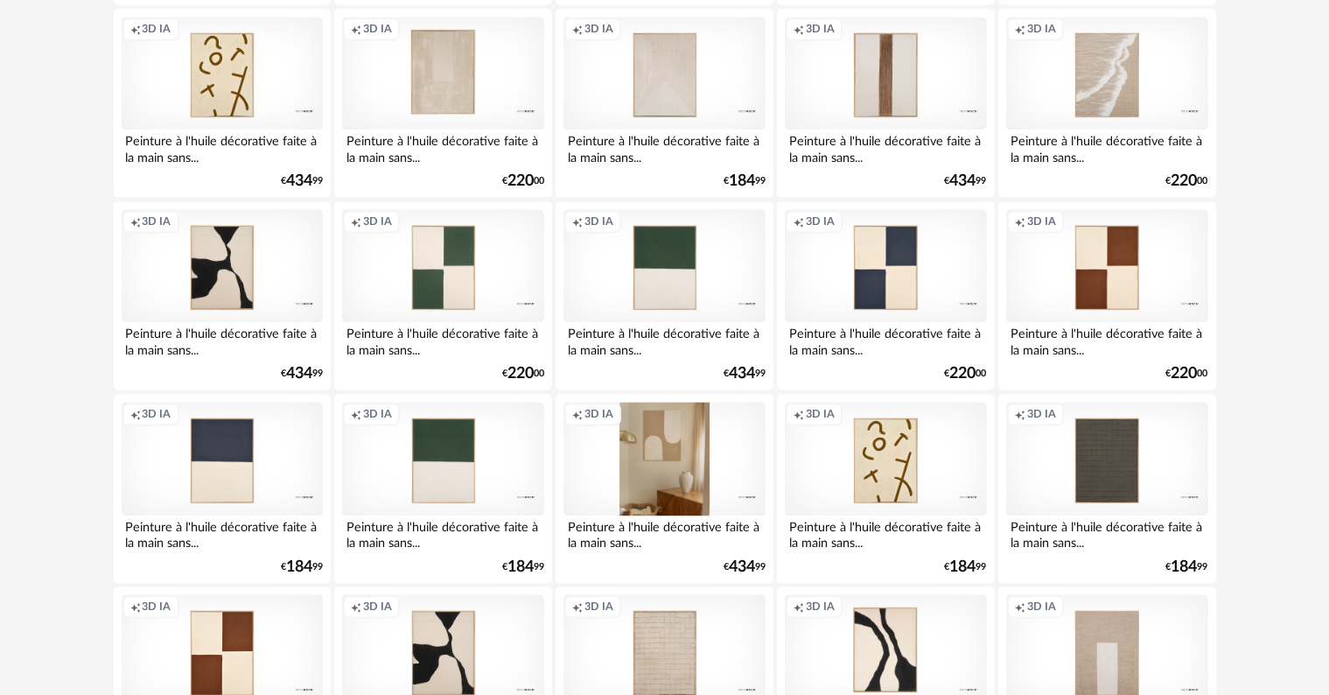
scroll to position [3324, 0]
click at [680, 451] on div "Creation icon 3D IA" at bounding box center [663, 459] width 201 height 114
